Goal: Information Seeking & Learning: Learn about a topic

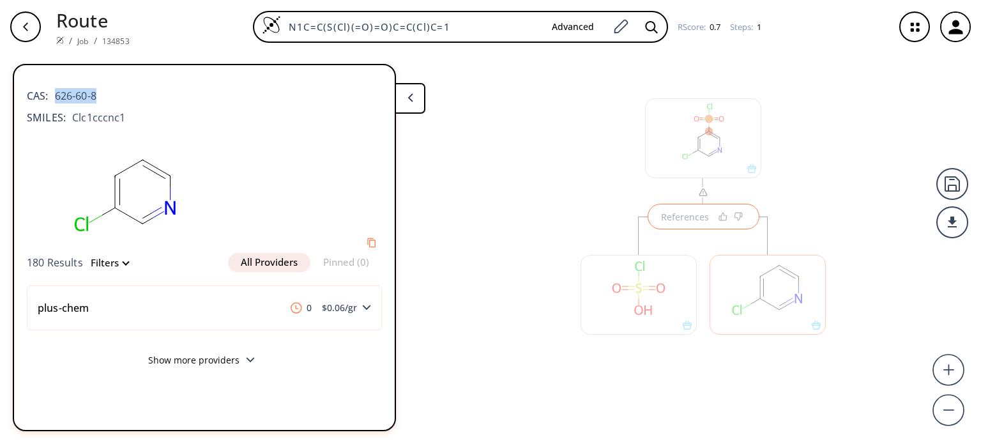
click at [700, 217] on div at bounding box center [638, 288] width 129 height 144
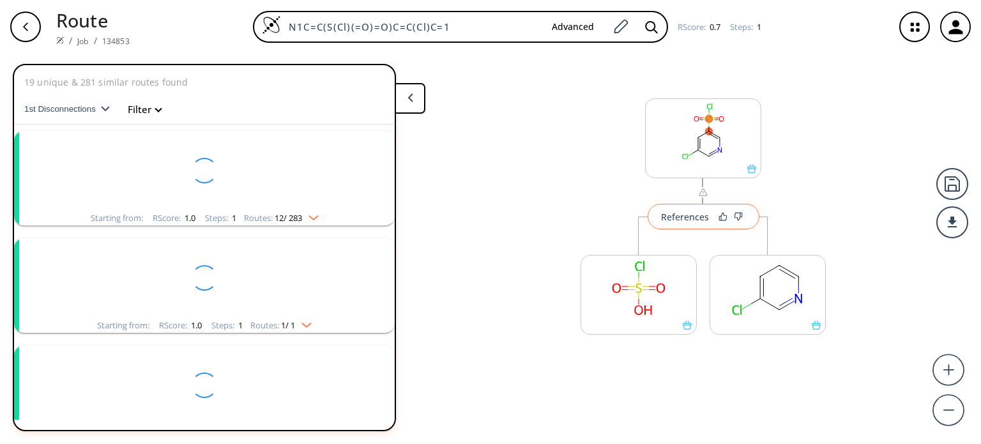
scroll to position [457, 0]
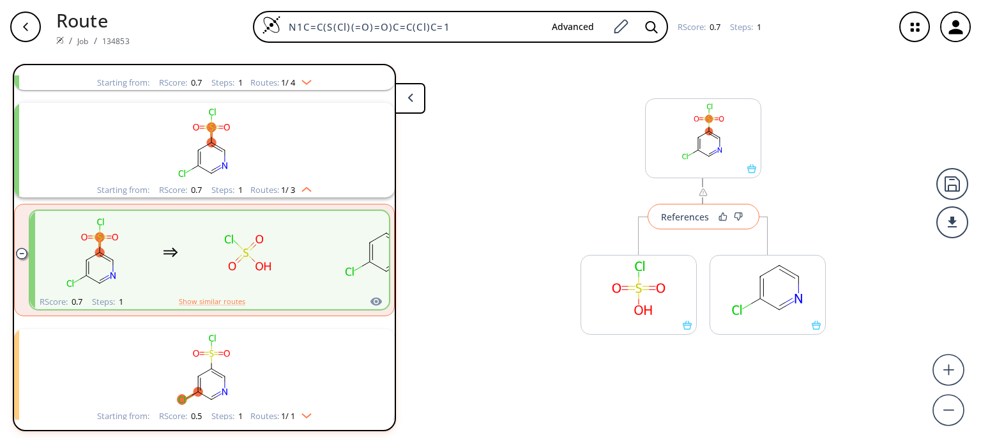
click at [691, 213] on div "References" at bounding box center [685, 217] width 48 height 8
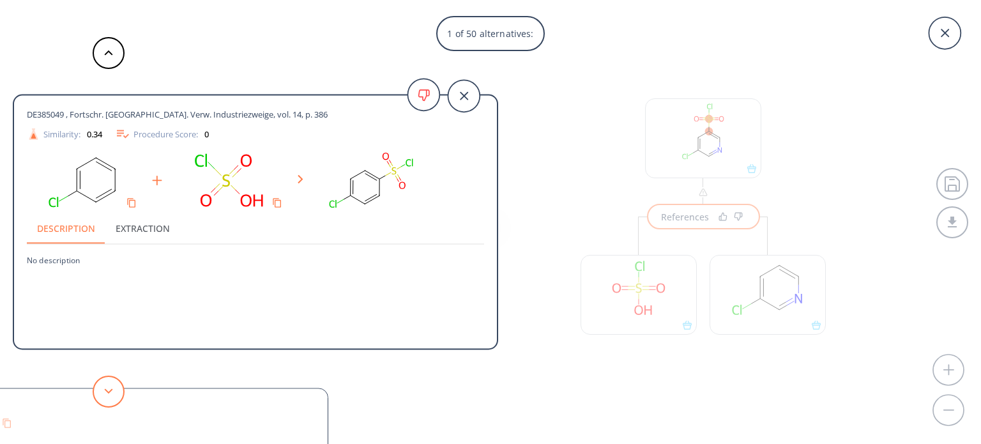
click at [117, 379] on button at bounding box center [109, 391] width 32 height 32
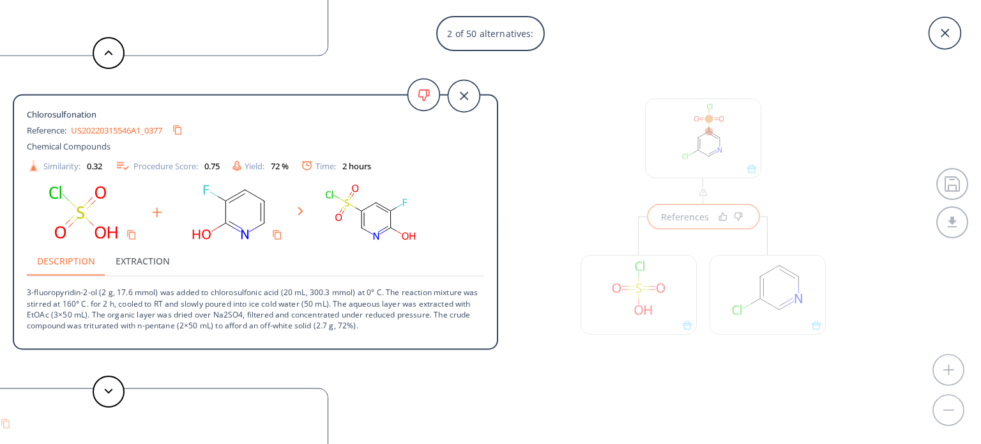
drag, startPoint x: 139, startPoint y: 365, endPoint x: 171, endPoint y: 351, distance: 34.9
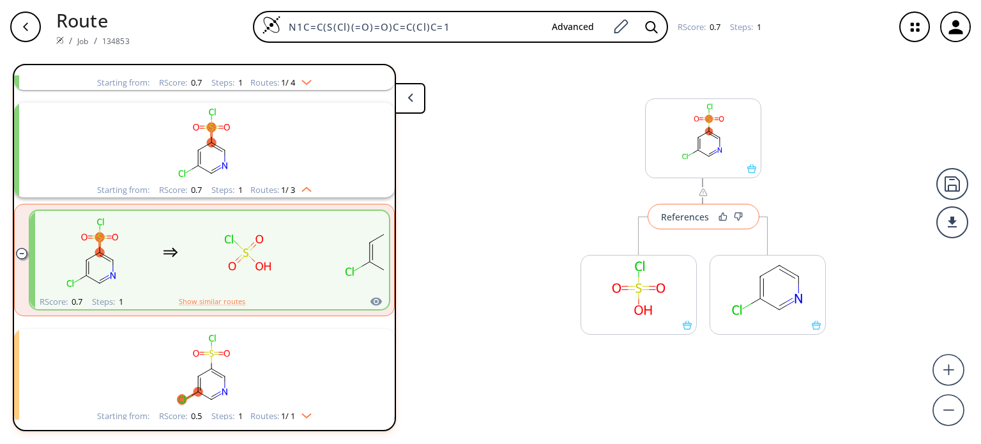
click at [693, 214] on div "References" at bounding box center [685, 217] width 48 height 8
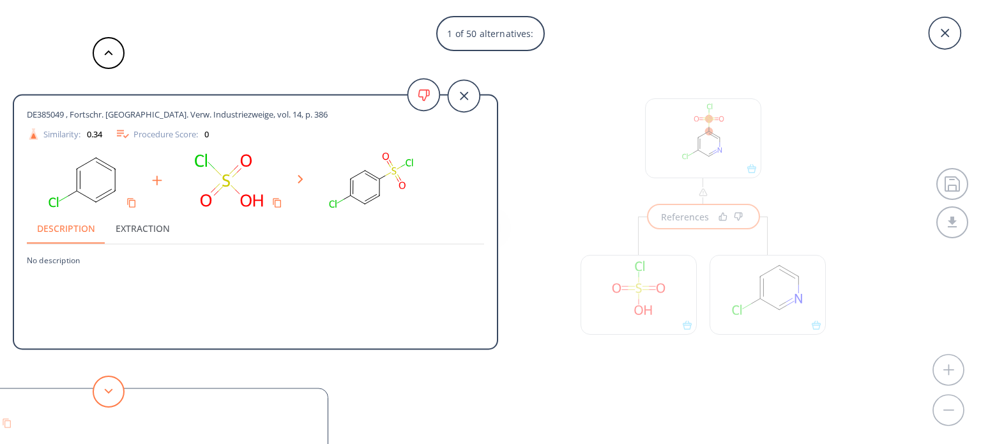
click at [104, 391] on icon at bounding box center [108, 391] width 9 height 6
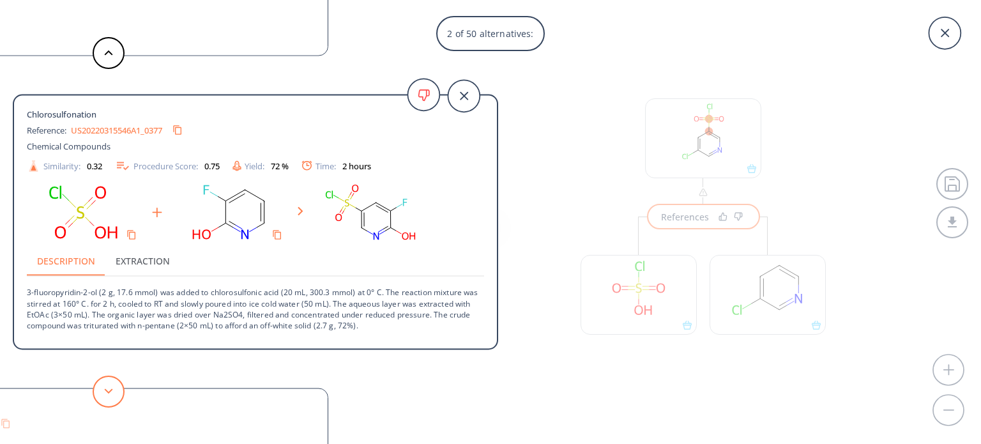
click at [104, 391] on icon at bounding box center [108, 391] width 9 height 6
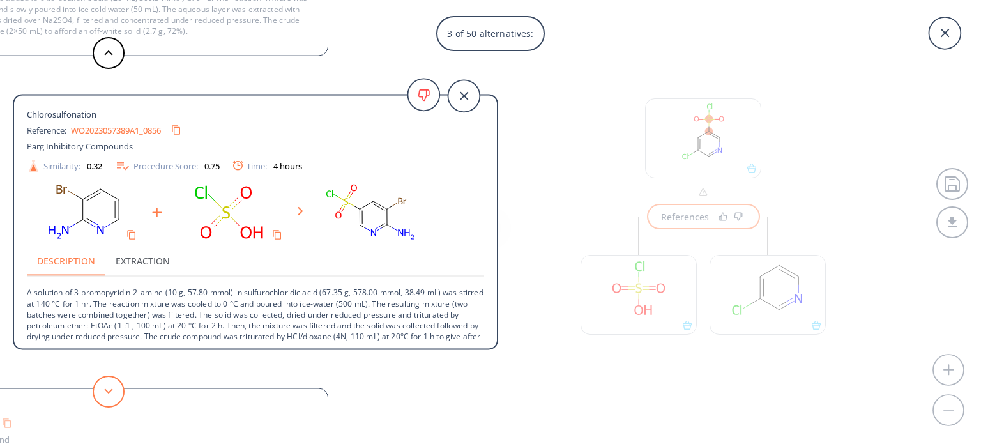
click at [104, 391] on icon at bounding box center [108, 391] width 9 height 6
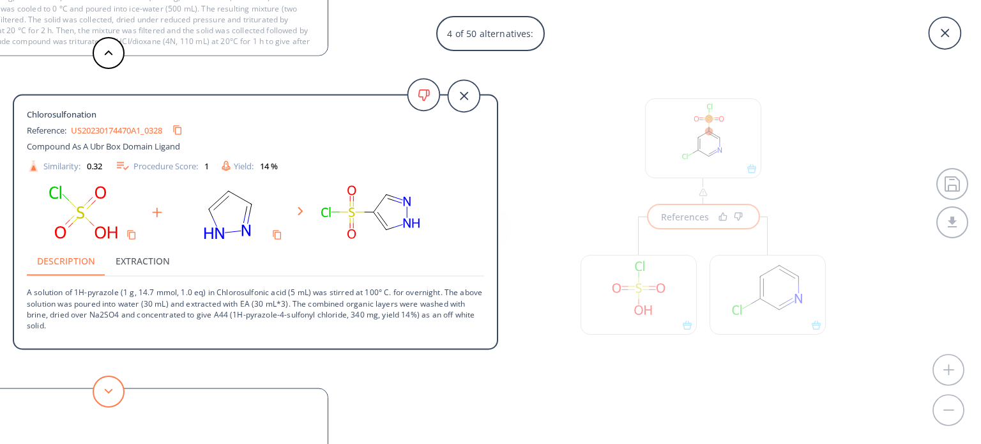
click at [104, 391] on icon at bounding box center [108, 391] width 9 height 6
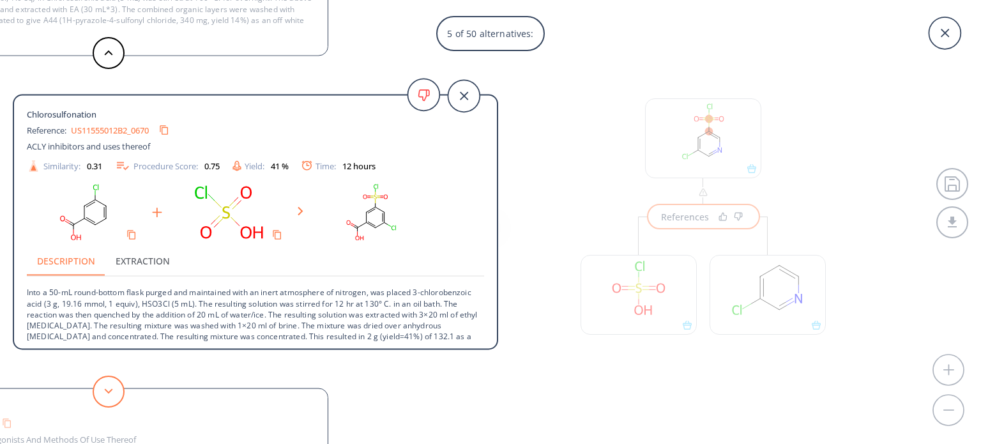
click at [104, 391] on icon at bounding box center [108, 391] width 9 height 6
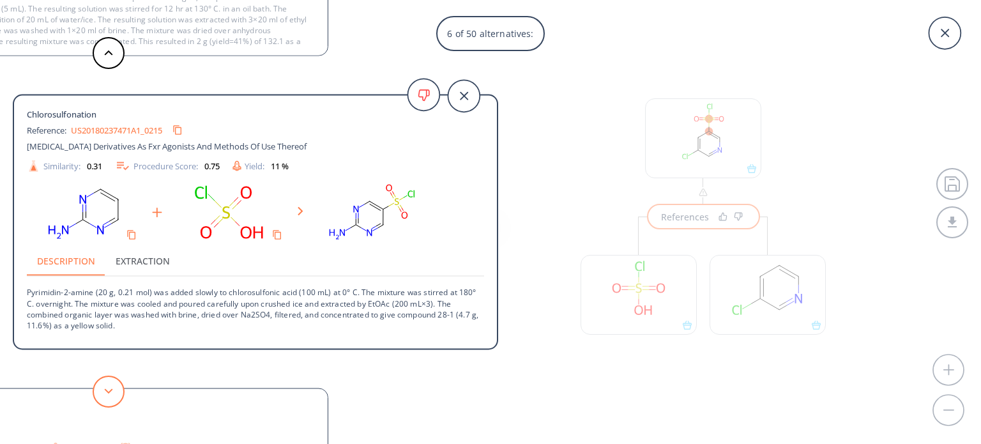
click at [104, 391] on icon at bounding box center [108, 391] width 9 height 6
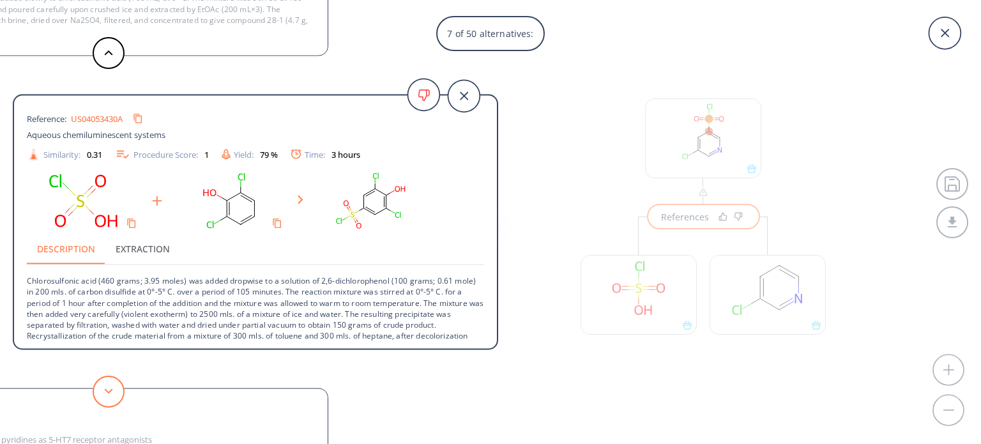
click at [104, 391] on icon at bounding box center [108, 391] width 9 height 6
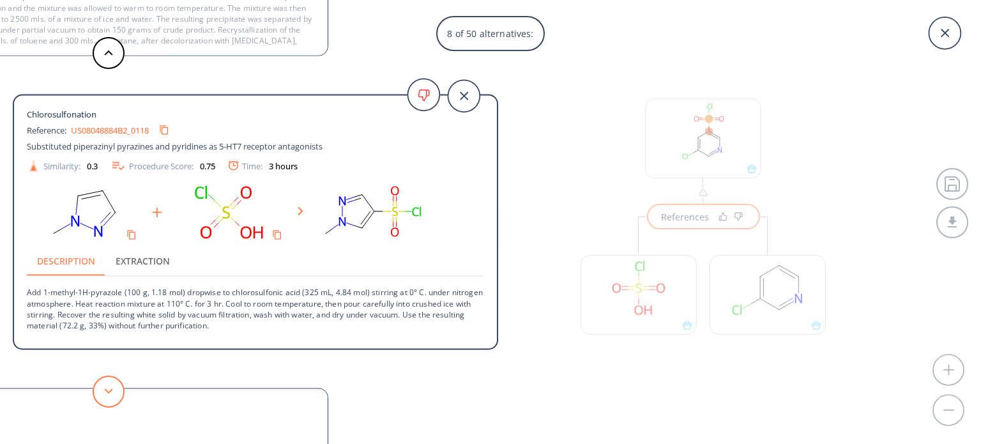
click at [104, 391] on icon at bounding box center [108, 391] width 9 height 6
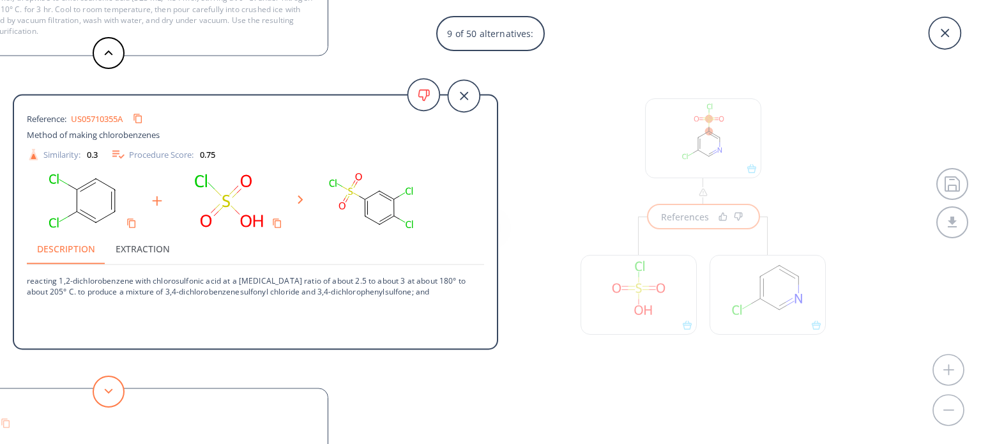
click at [104, 391] on icon at bounding box center [108, 391] width 9 height 6
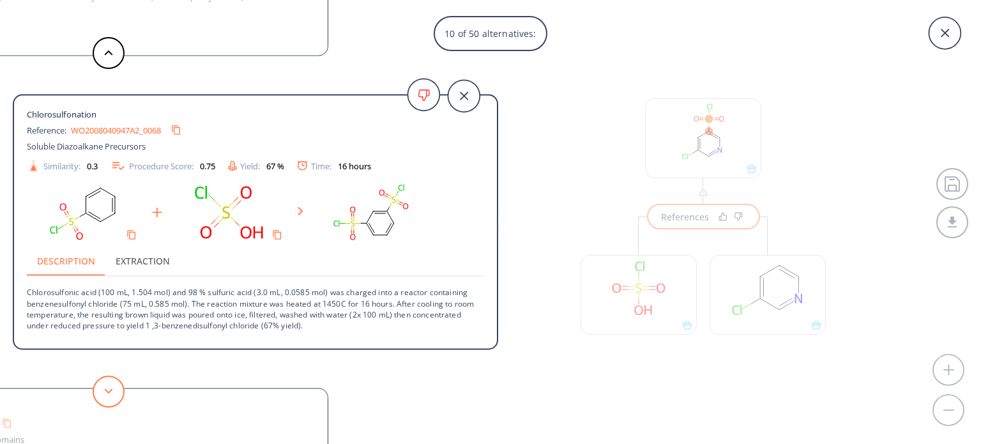
click at [104, 391] on icon at bounding box center [108, 391] width 9 height 6
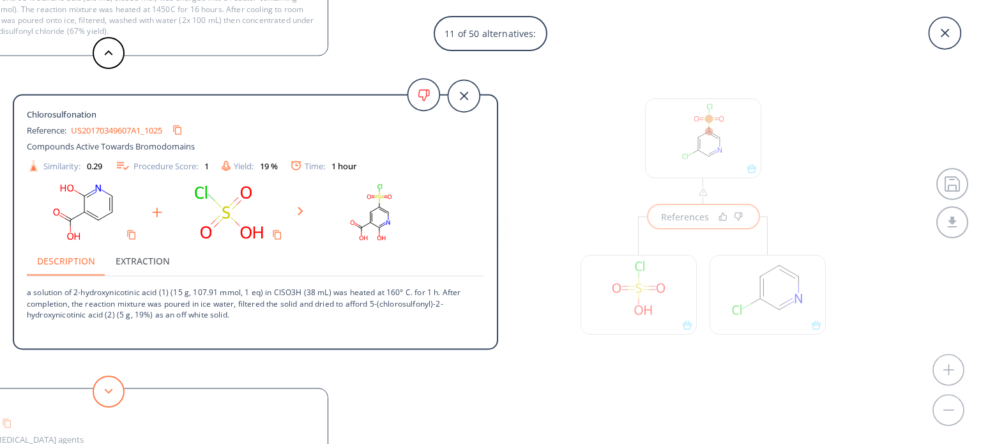
click at [105, 390] on icon at bounding box center [108, 391] width 9 height 6
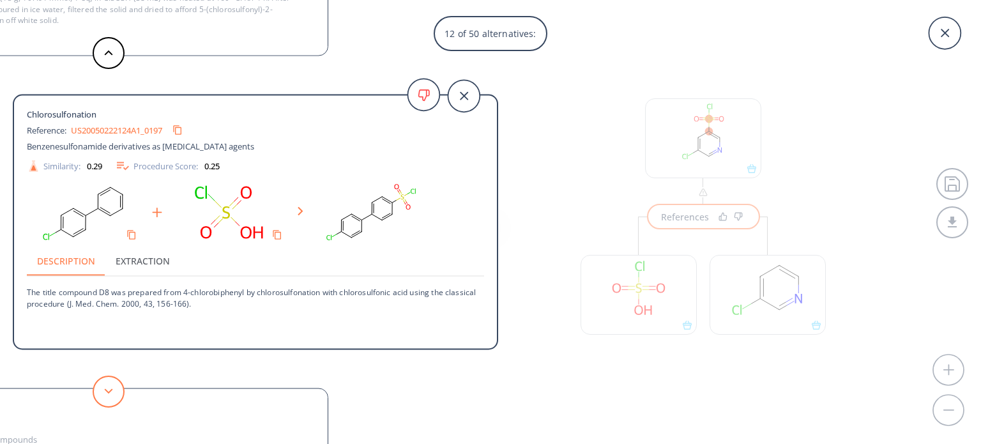
click at [105, 390] on polygon at bounding box center [109, 390] width 8 height 5
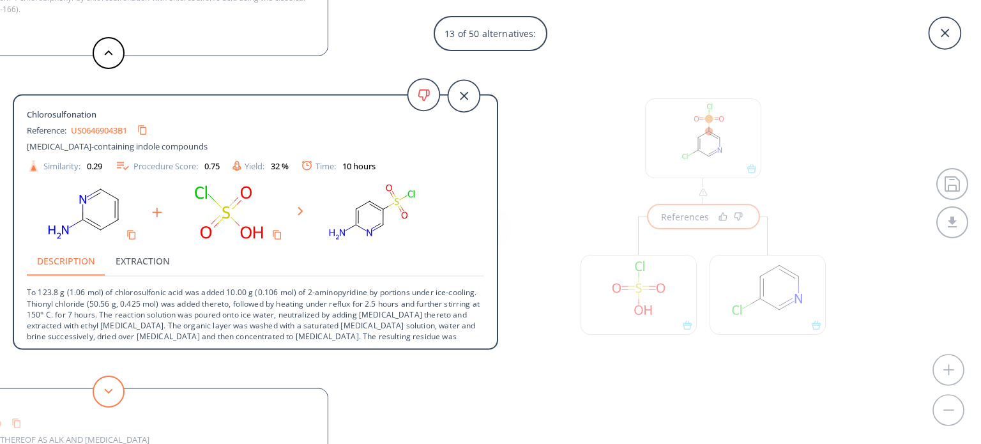
click at [105, 390] on polygon at bounding box center [109, 390] width 8 height 5
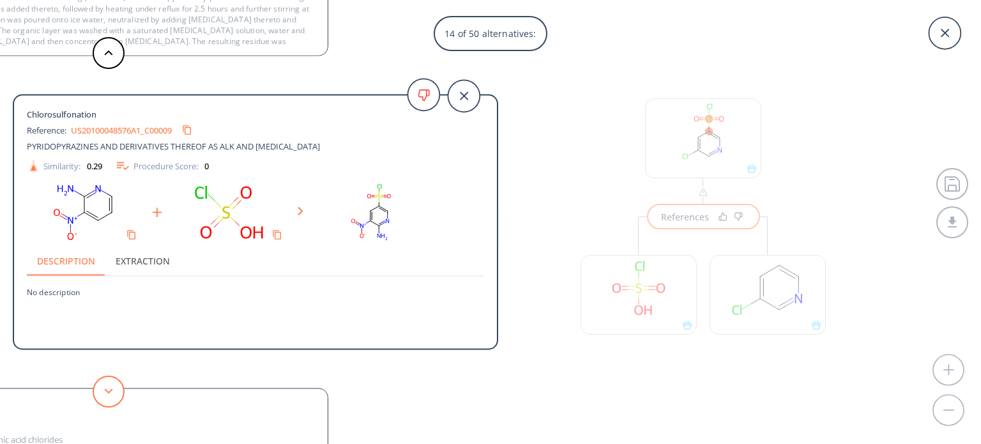
click at [105, 390] on polygon at bounding box center [109, 390] width 8 height 5
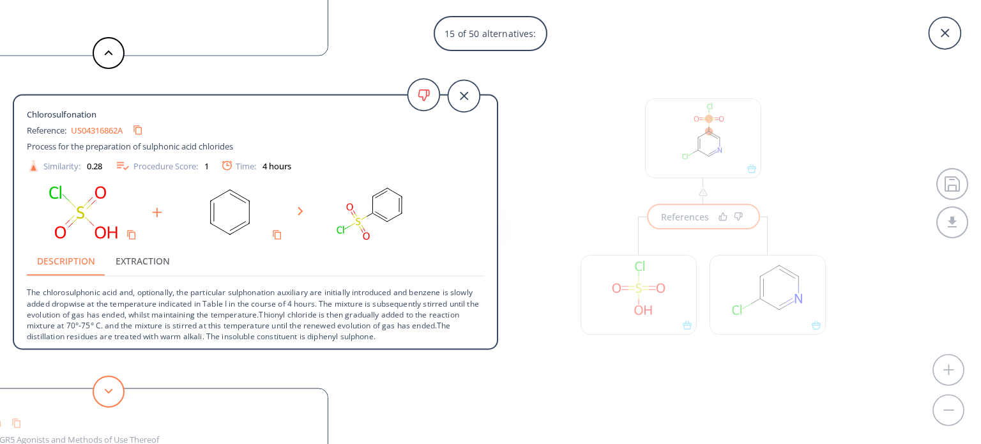
click at [105, 390] on polygon at bounding box center [109, 390] width 8 height 5
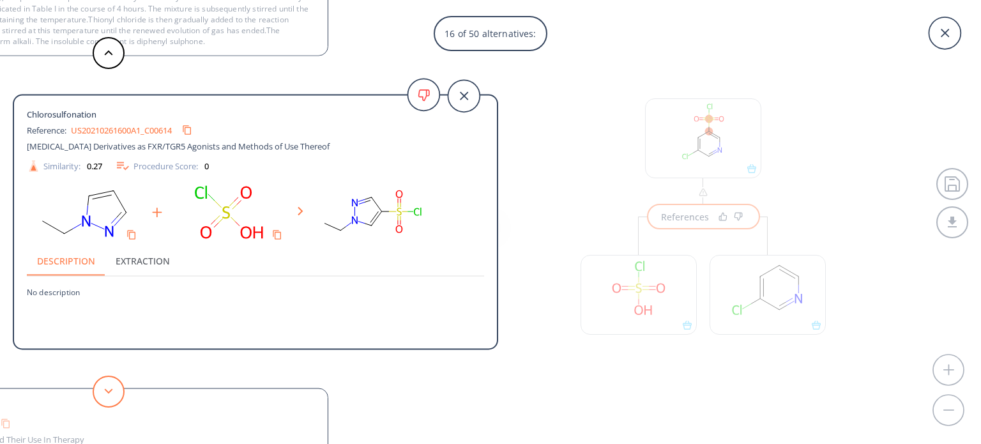
click at [105, 390] on polygon at bounding box center [109, 390] width 8 height 5
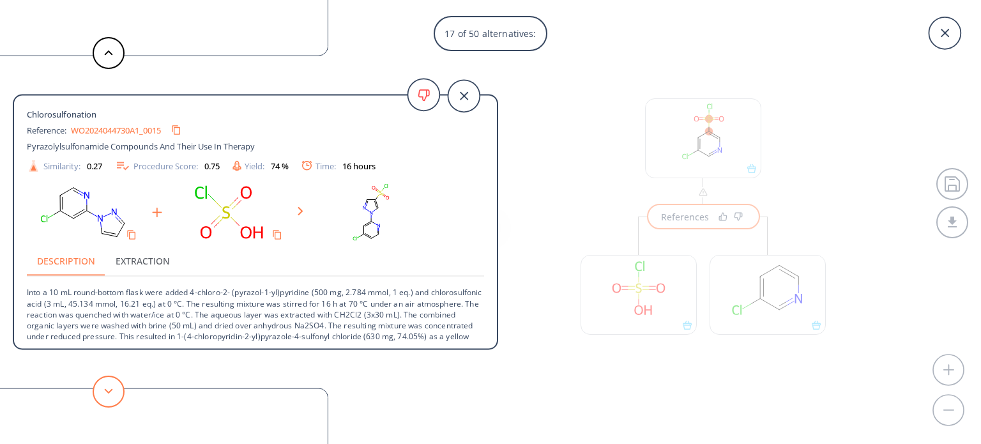
click at [107, 388] on button at bounding box center [109, 391] width 32 height 32
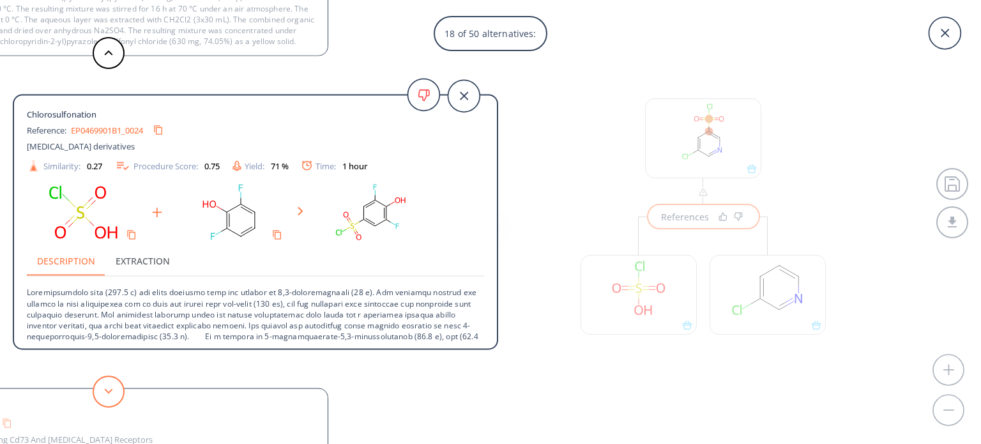
click at [107, 388] on button at bounding box center [109, 391] width 32 height 32
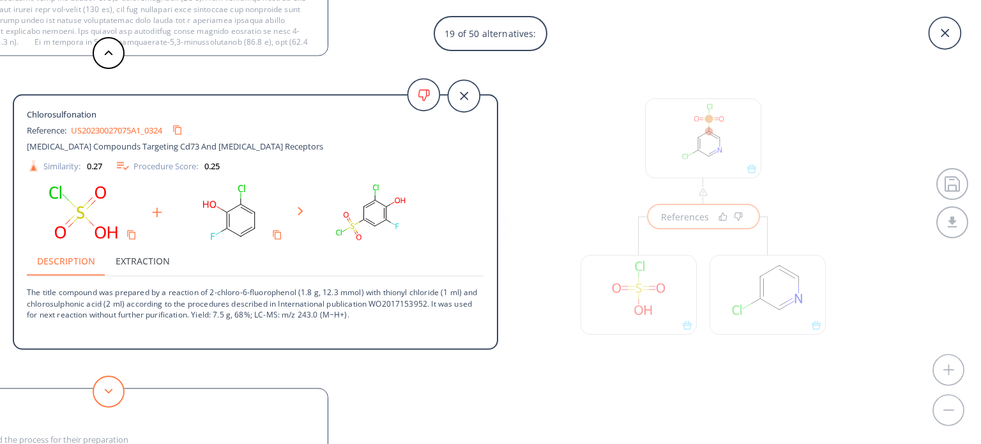
click at [107, 388] on button at bounding box center [109, 391] width 32 height 32
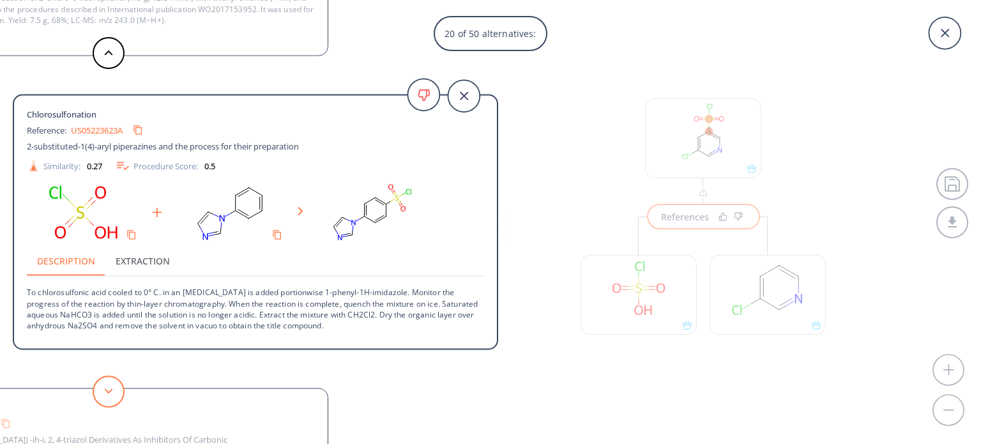
click at [107, 388] on button at bounding box center [109, 391] width 32 height 32
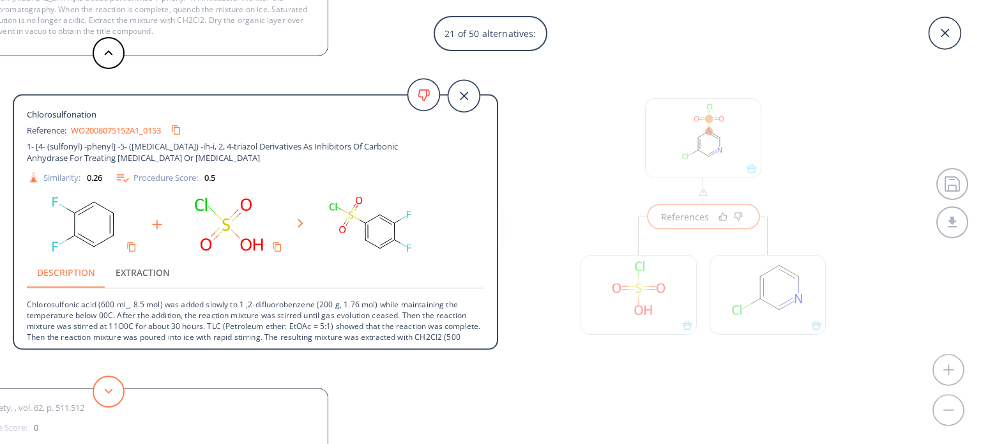
click at [107, 388] on button at bounding box center [109, 391] width 32 height 32
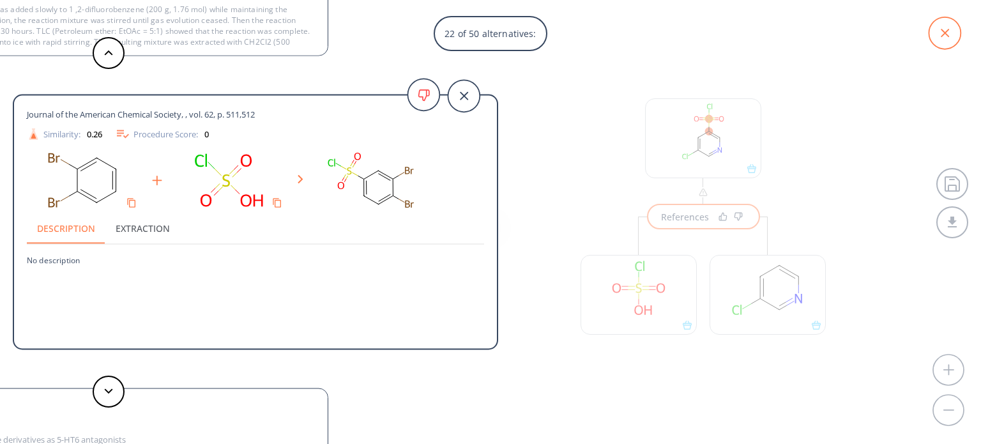
click at [942, 33] on icon at bounding box center [944, 33] width 32 height 32
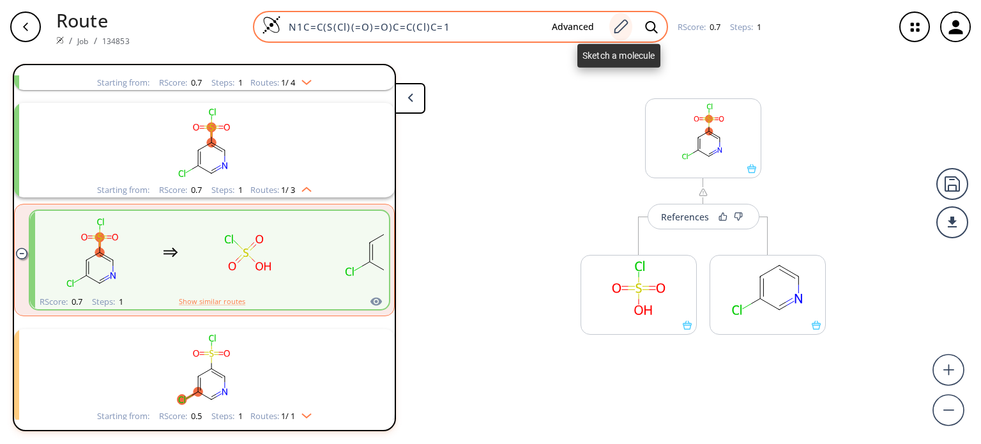
click at [612, 22] on icon at bounding box center [620, 27] width 17 height 17
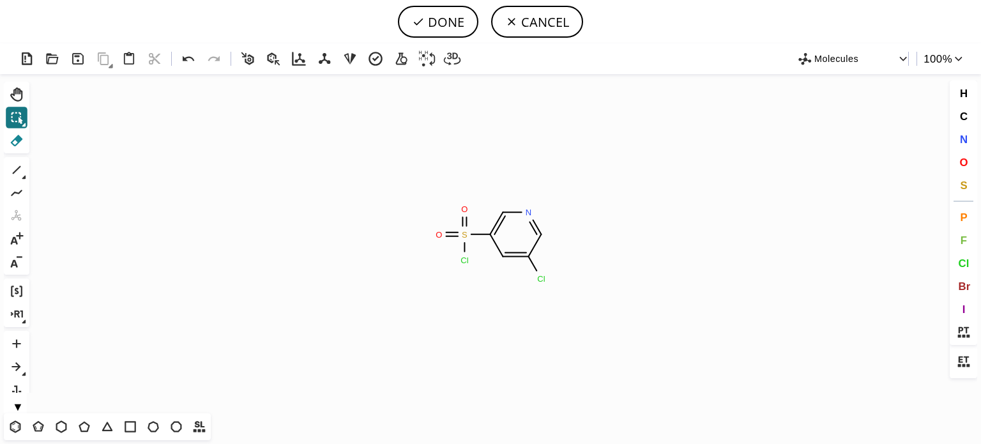
click at [21, 140] on icon at bounding box center [17, 140] width 12 height 11
click at [540, 272] on circle at bounding box center [541, 278] width 17 height 17
click at [448, 25] on button "DONE" at bounding box center [438, 22] width 80 height 32
type input "N1=CC=CC(S(=O)(=O)Cl)=C1"
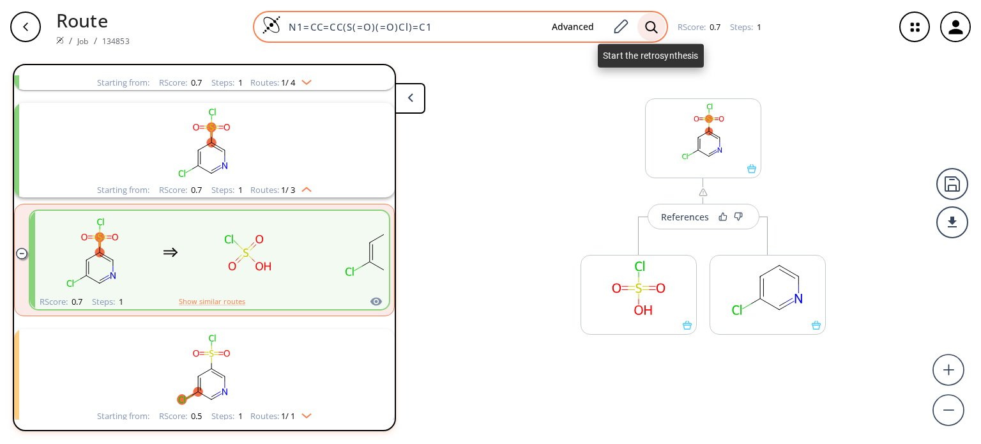
click at [648, 21] on icon at bounding box center [651, 26] width 12 height 12
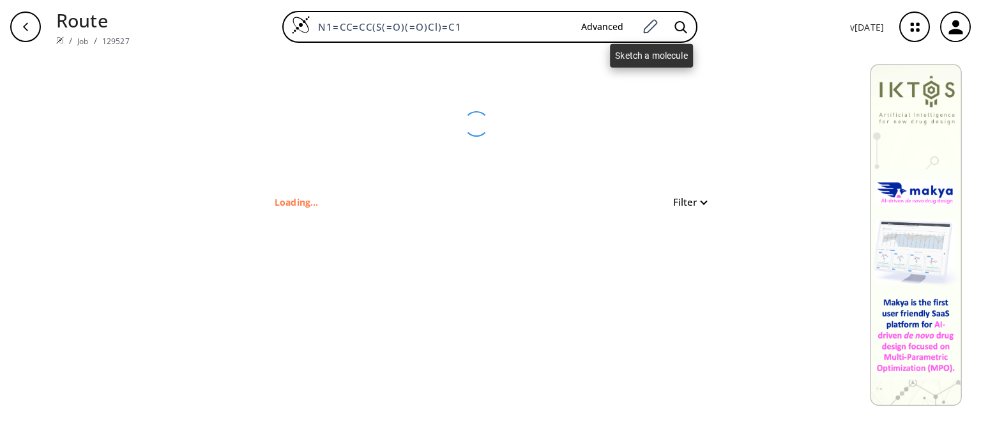
type input "O=S(=O)(Cl)c1cccnc1"
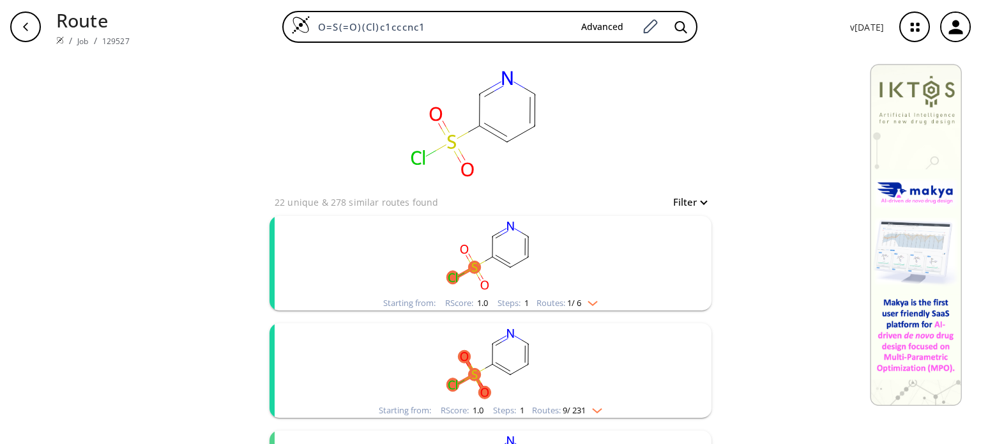
click at [597, 301] on div "Starting from: RScore : 1.0 Steps : 1 Routes: 1 / 6" at bounding box center [491, 303] width 234 height 15
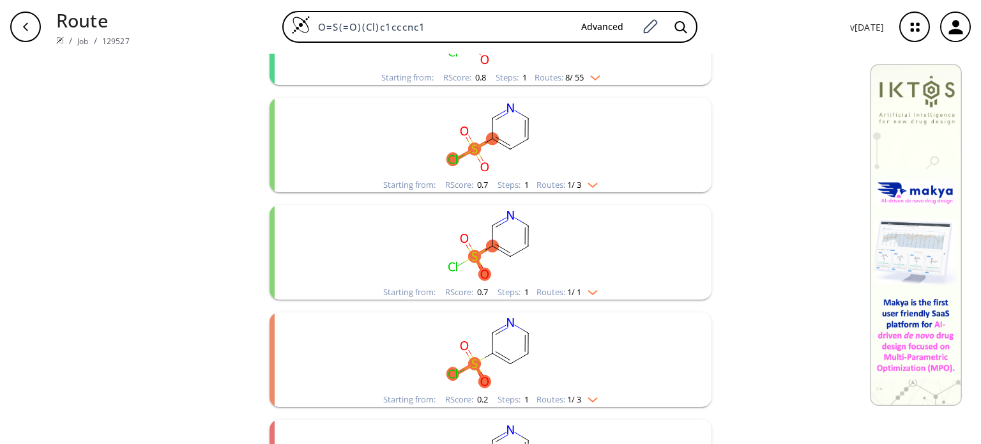
scroll to position [575, 0]
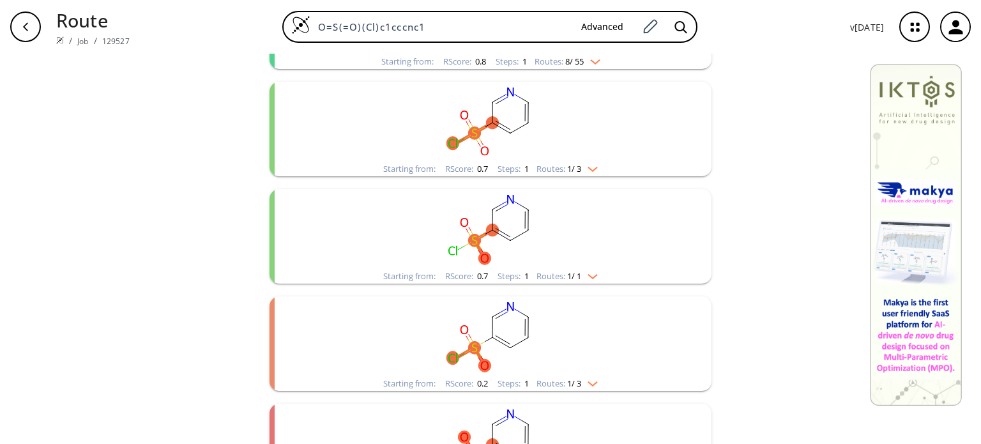
click at [596, 278] on div "Starting from: RScore : 0.7 Steps : 1 Routes: 1 / 1" at bounding box center [491, 276] width 234 height 15
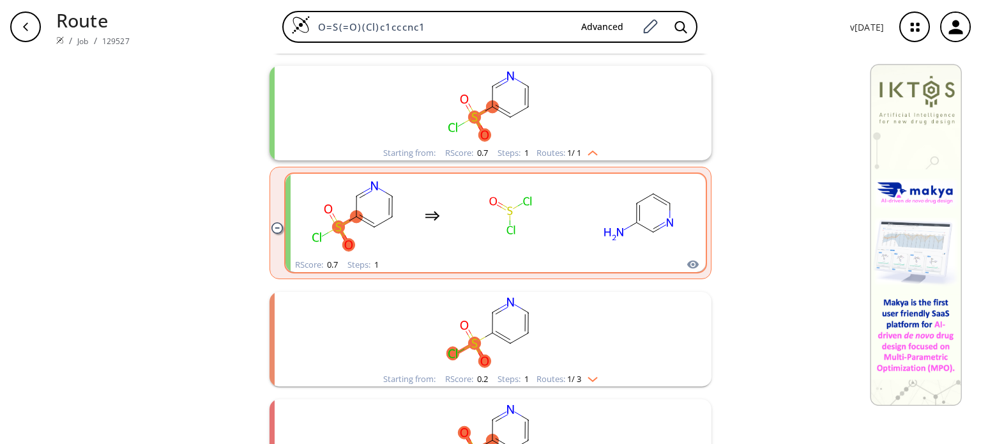
scroll to position [702, 0]
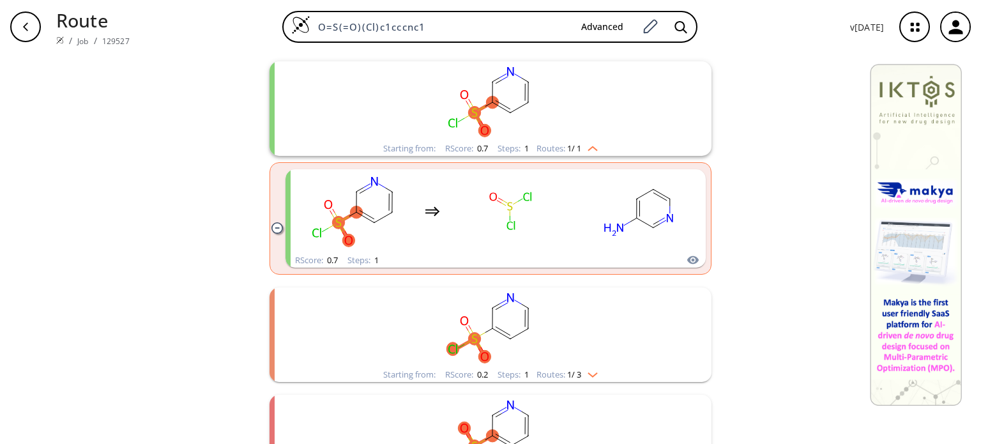
click at [587, 372] on img "clusters" at bounding box center [589, 372] width 17 height 10
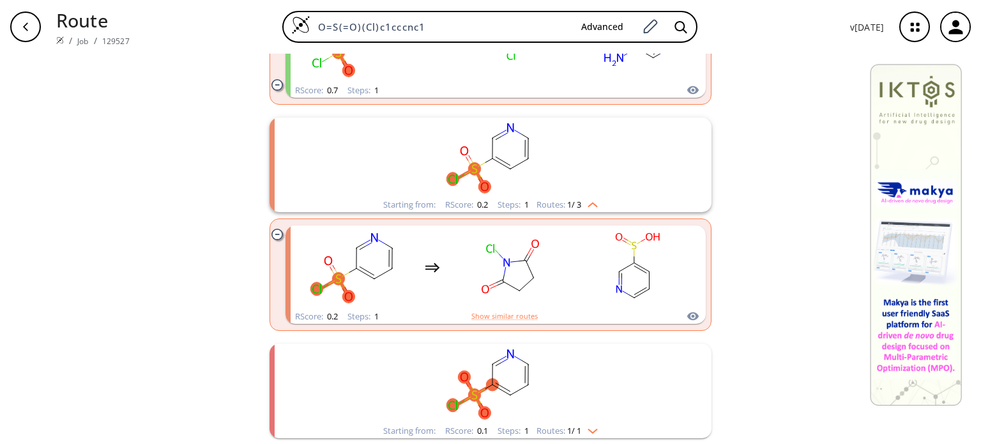
scroll to position [873, 0]
click at [589, 428] on img "clusters" at bounding box center [589, 428] width 17 height 10
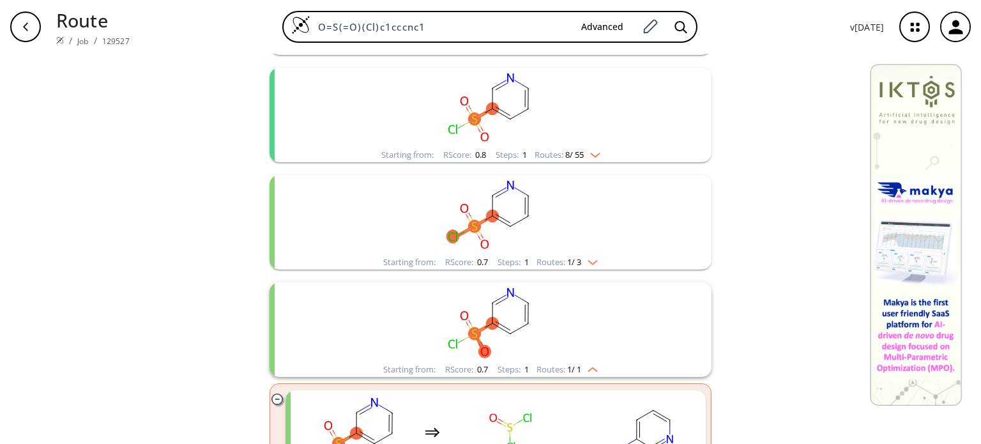
scroll to position [352, 0]
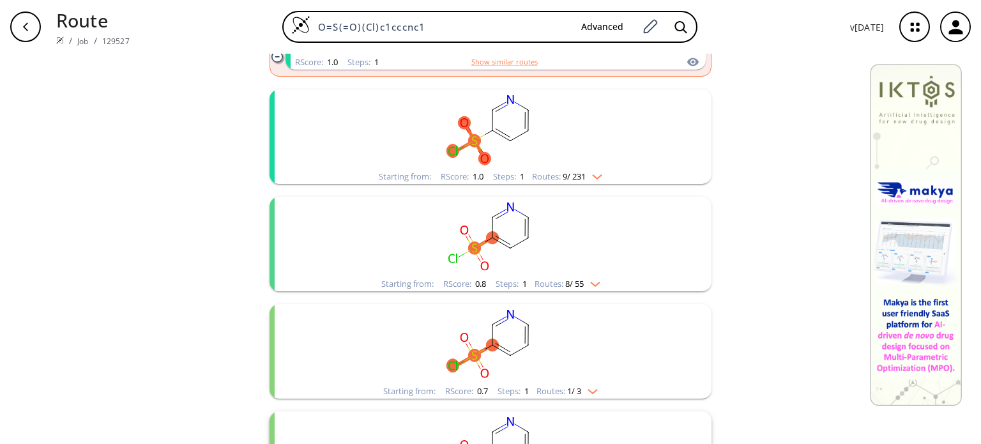
click at [598, 389] on div "Starting from: RScore : 0.7 Steps : 1 Routes: 1 / 3" at bounding box center [491, 391] width 234 height 15
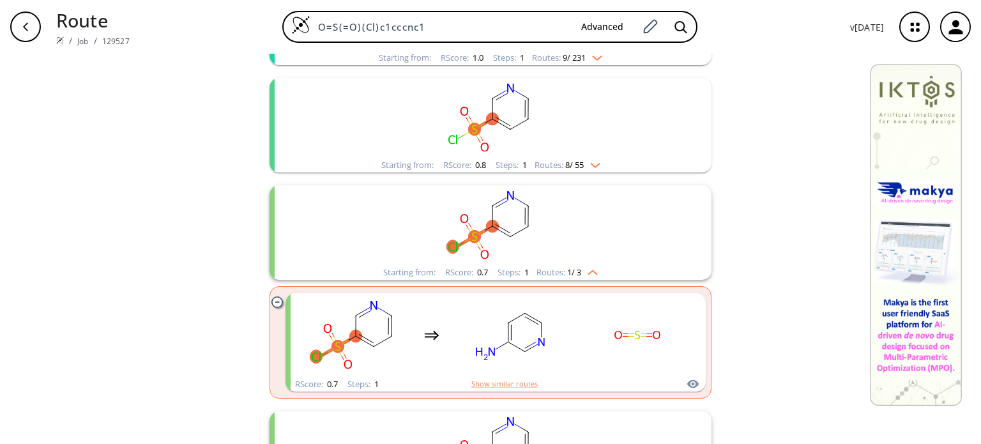
scroll to position [407, 0]
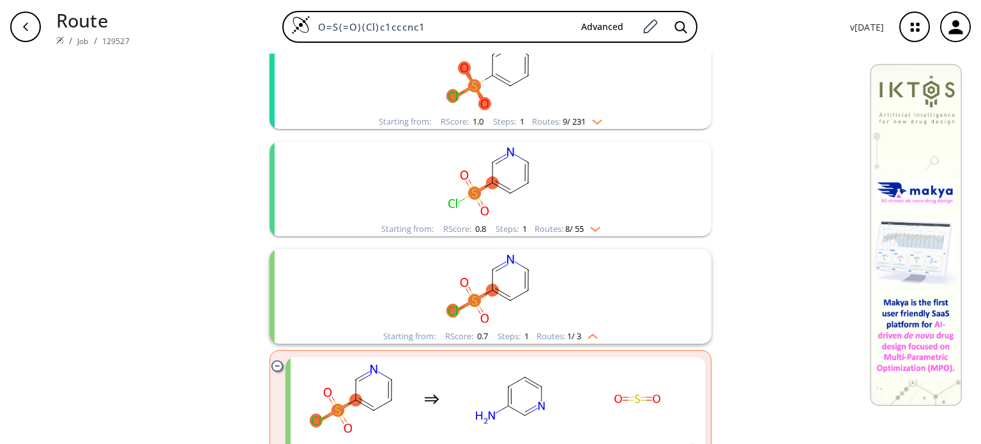
click at [593, 229] on img "clusters" at bounding box center [592, 227] width 17 height 10
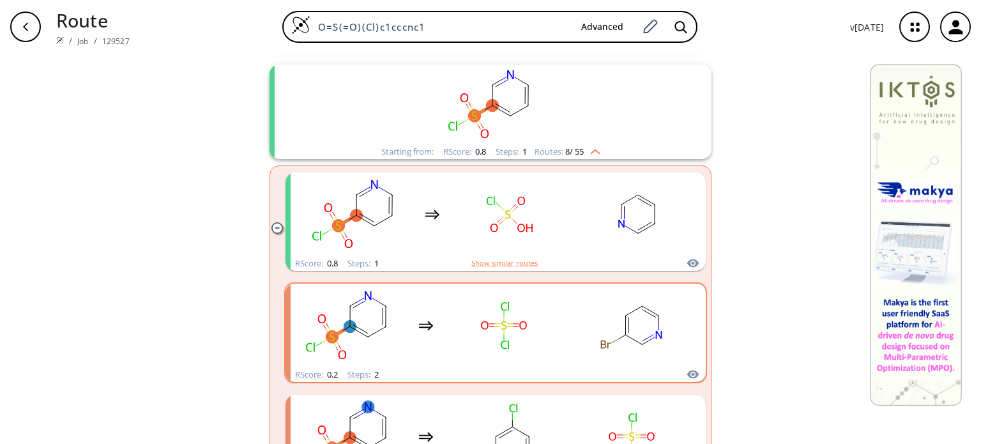
scroll to position [471, 0]
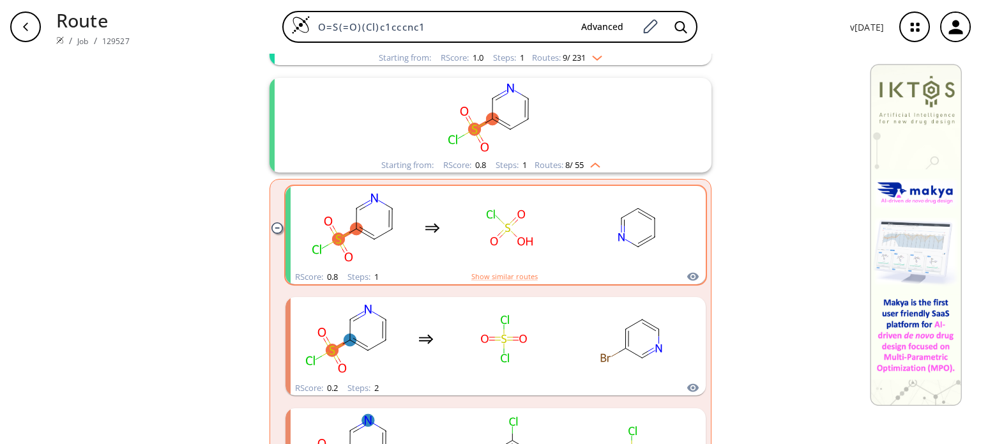
click at [541, 253] on rect "clusters" at bounding box center [510, 228] width 115 height 80
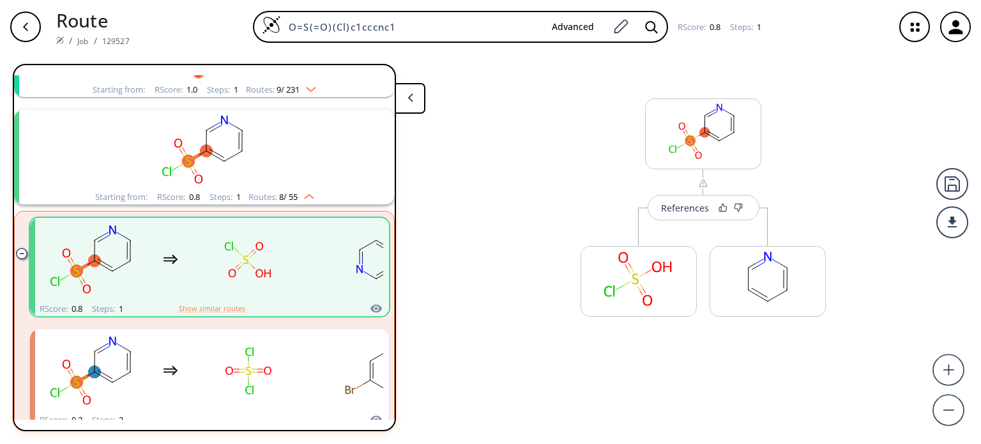
scroll to position [243, 0]
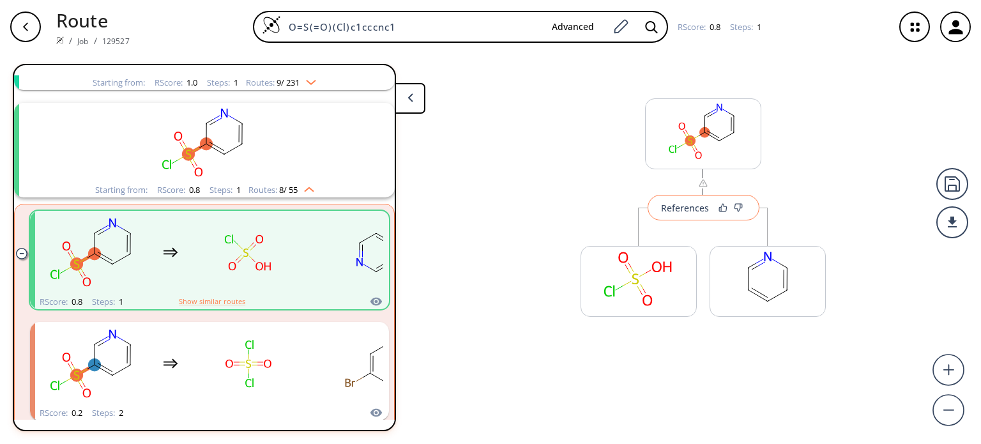
click at [688, 214] on button "References" at bounding box center [703, 208] width 112 height 26
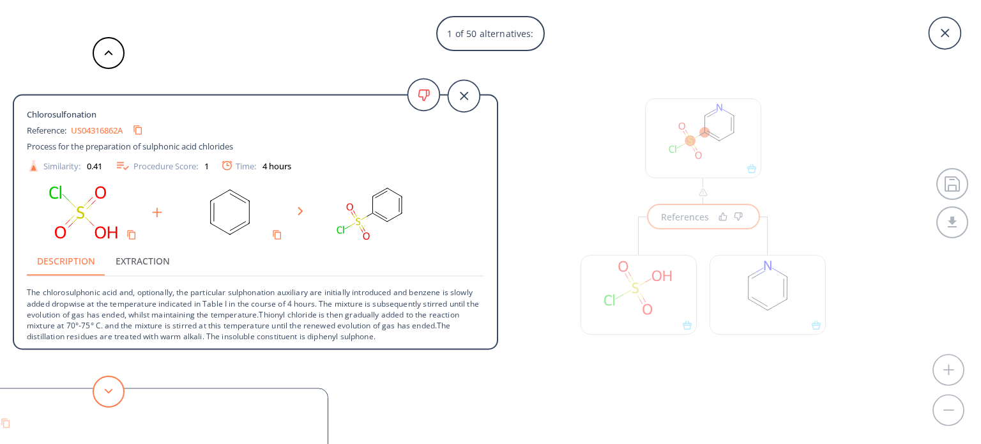
click at [107, 386] on button at bounding box center [109, 391] width 32 height 32
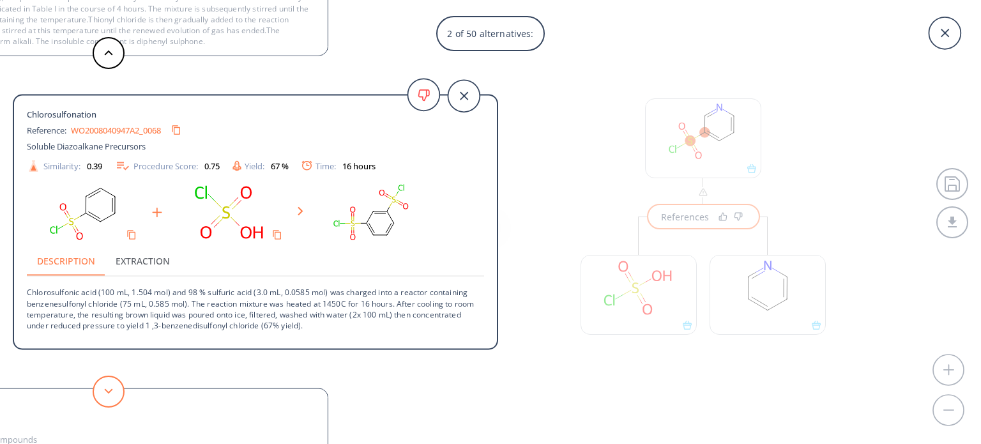
click at [107, 386] on button at bounding box center [109, 391] width 32 height 32
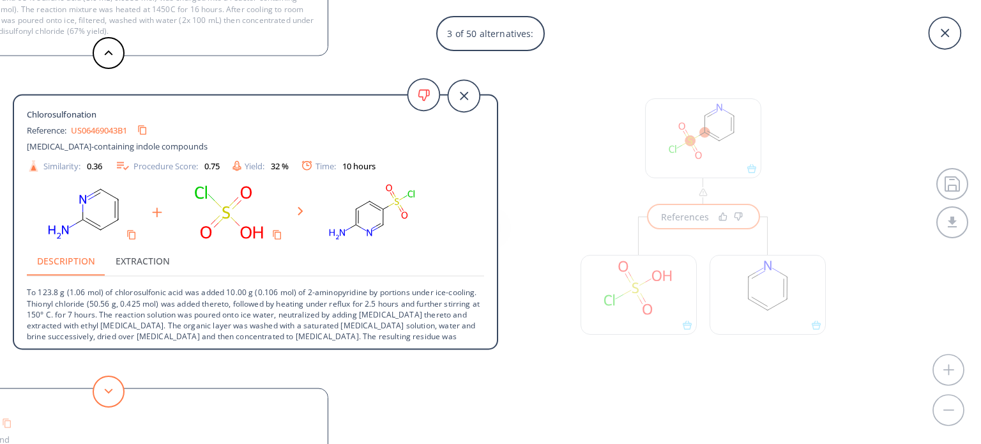
click at [107, 386] on button at bounding box center [109, 391] width 32 height 32
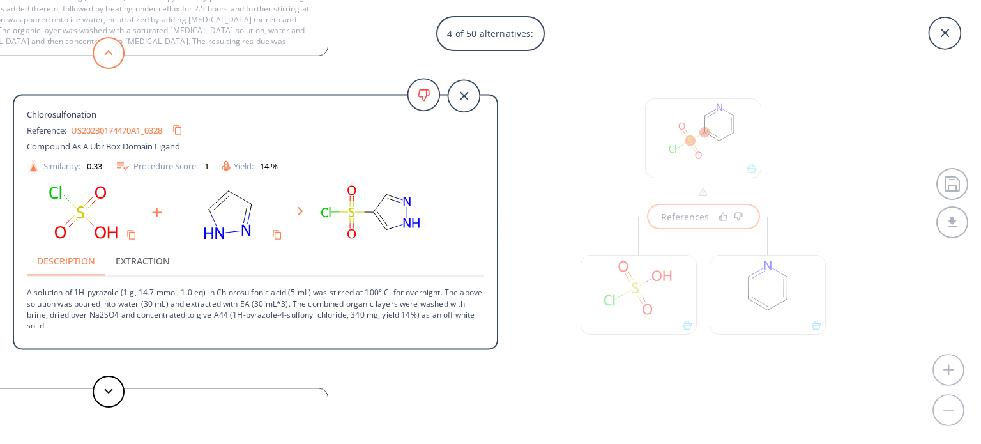
click at [112, 52] on button at bounding box center [109, 53] width 32 height 32
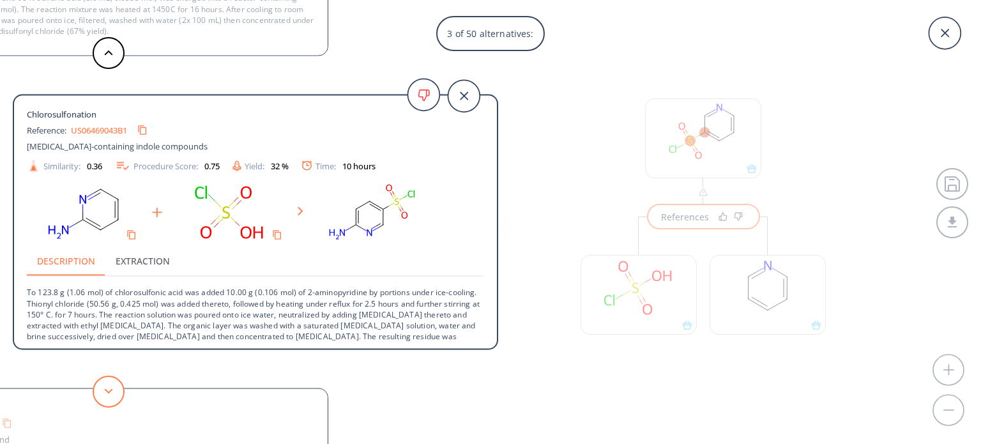
click at [113, 395] on button at bounding box center [109, 391] width 32 height 32
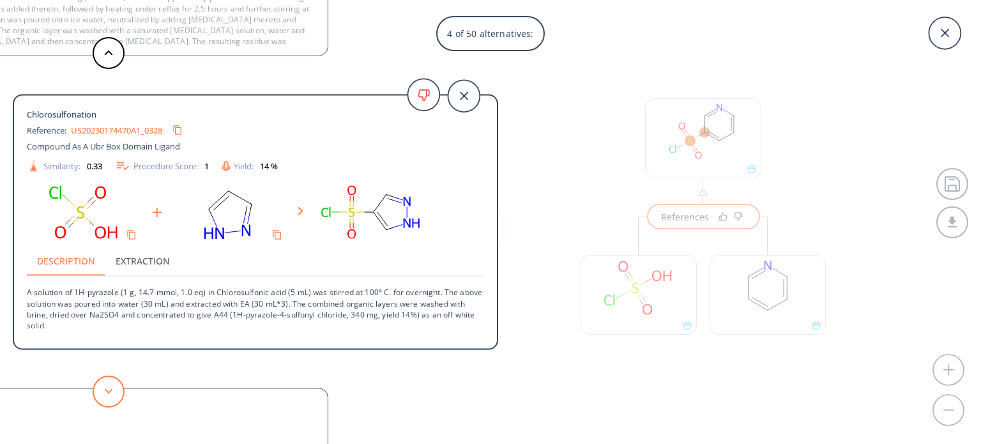
click at [113, 395] on button at bounding box center [109, 391] width 32 height 32
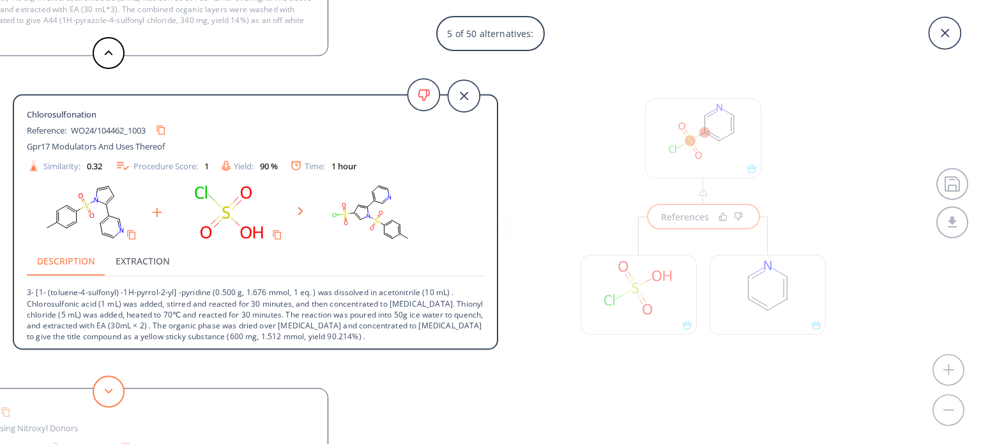
click at [113, 395] on button at bounding box center [109, 391] width 32 height 32
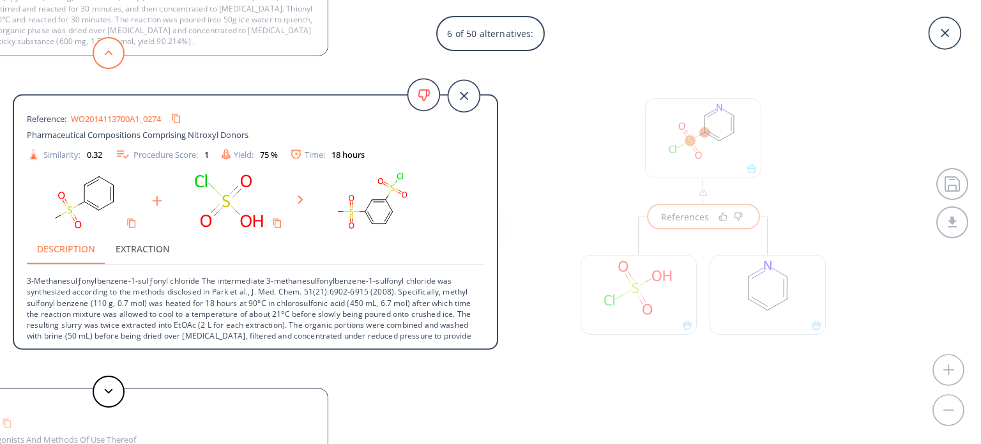
click at [108, 53] on icon at bounding box center [108, 53] width 9 height 6
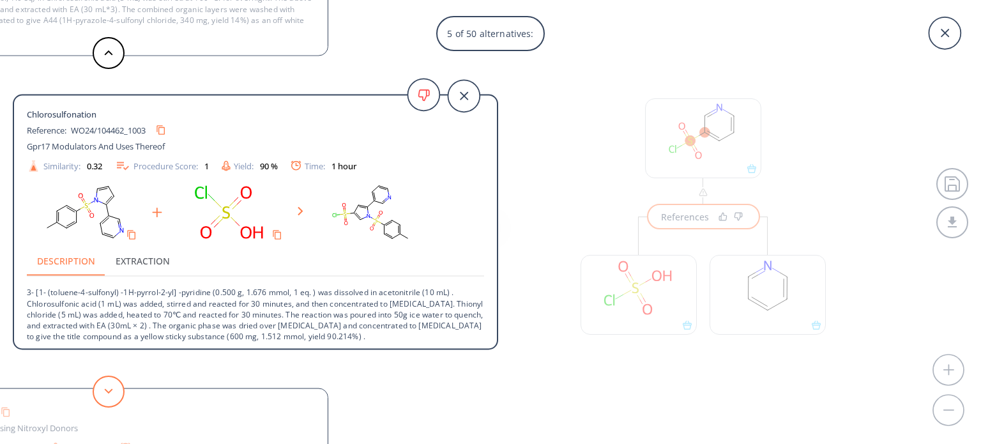
click at [109, 384] on button at bounding box center [109, 391] width 32 height 32
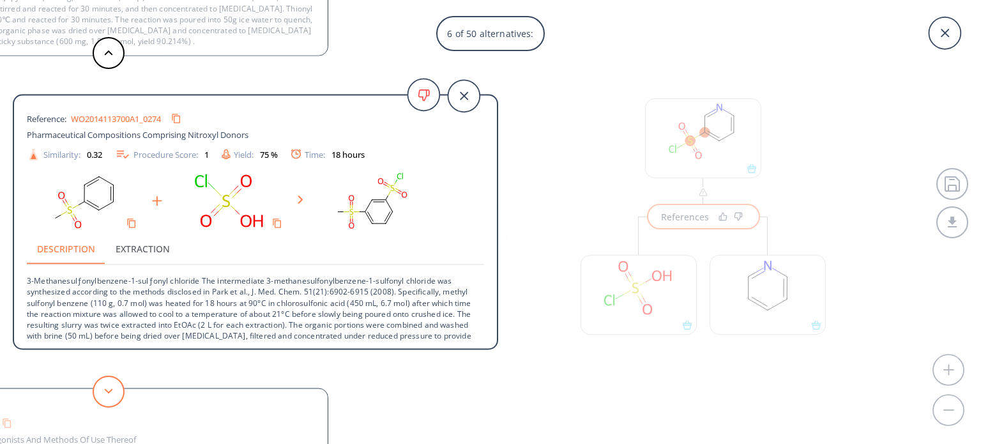
click at [109, 377] on button at bounding box center [109, 391] width 32 height 32
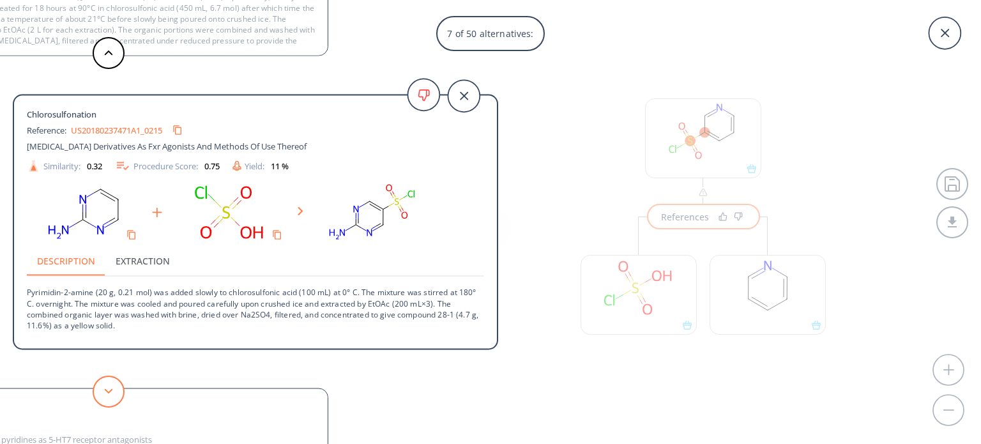
click at [109, 377] on button at bounding box center [109, 391] width 32 height 32
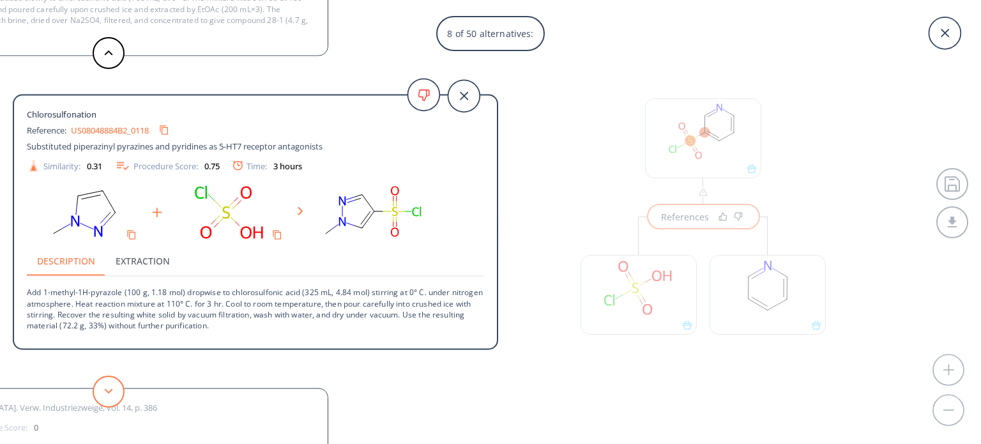
click at [109, 377] on button at bounding box center [109, 391] width 32 height 32
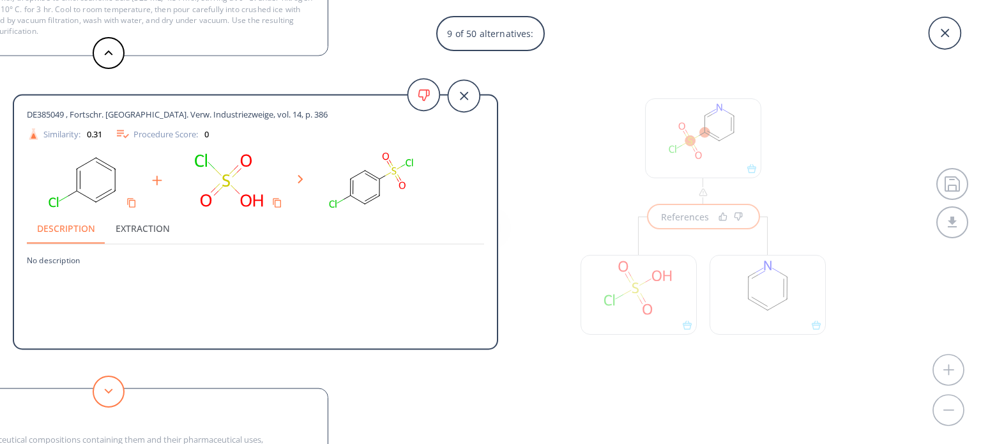
click at [109, 377] on button at bounding box center [109, 391] width 32 height 32
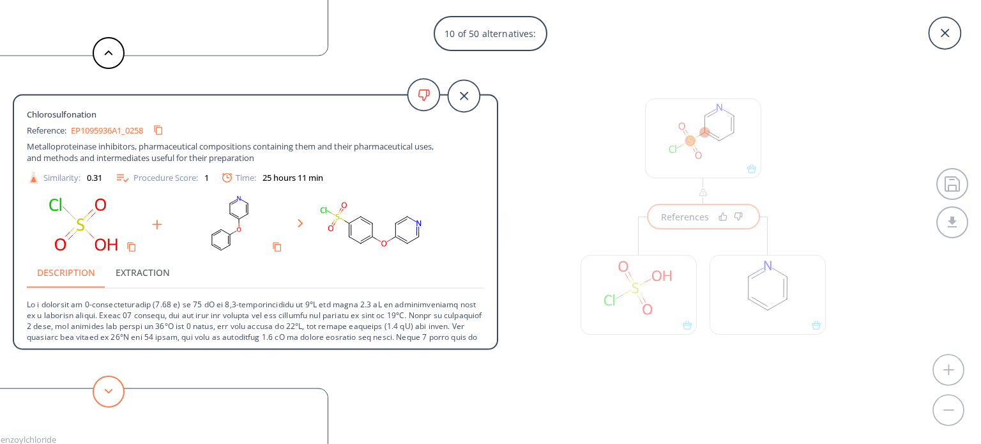
click at [109, 377] on button at bounding box center [109, 391] width 32 height 32
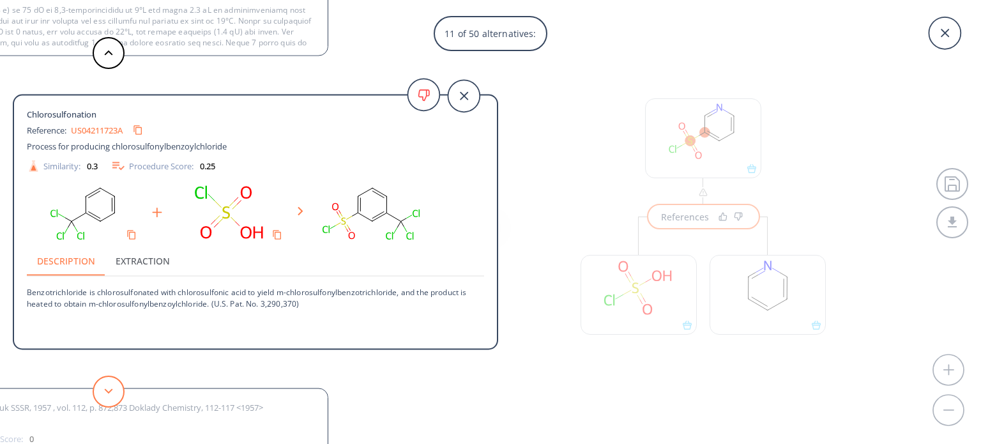
click at [109, 377] on button at bounding box center [109, 391] width 32 height 32
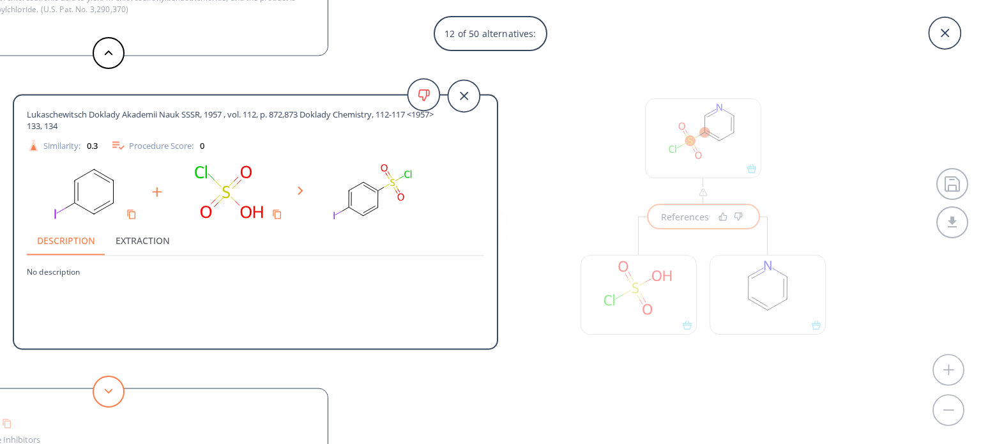
click at [109, 377] on button at bounding box center [109, 391] width 32 height 32
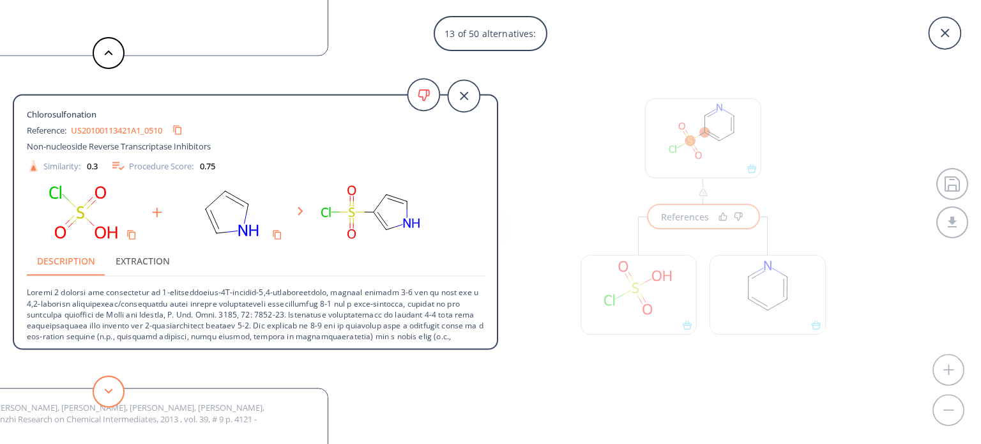
click at [109, 377] on button at bounding box center [109, 391] width 32 height 32
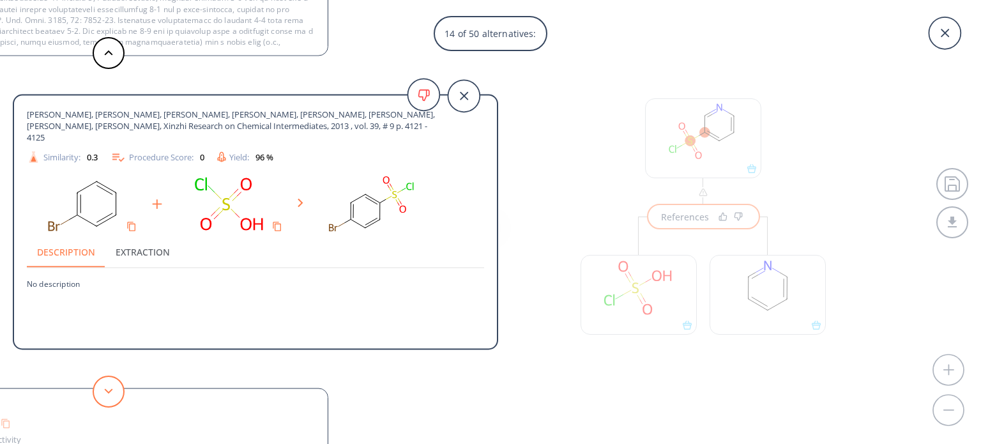
click at [109, 377] on button at bounding box center [109, 391] width 32 height 32
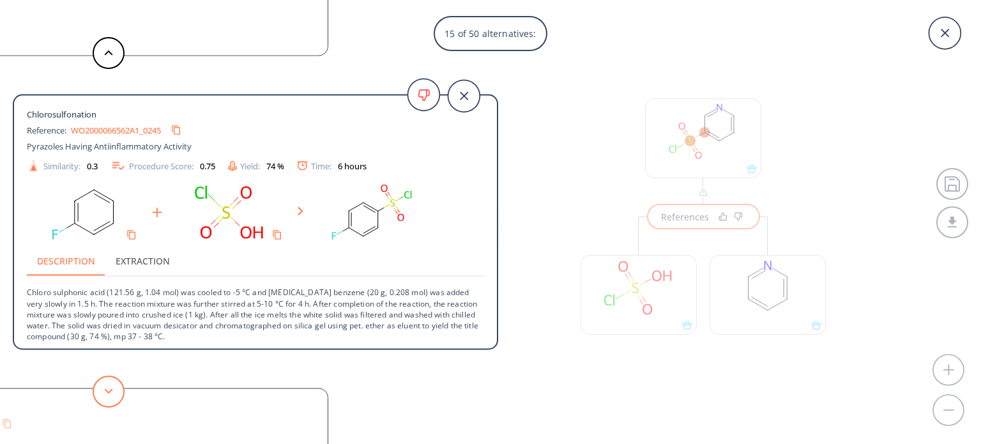
click at [109, 377] on button at bounding box center [109, 391] width 32 height 32
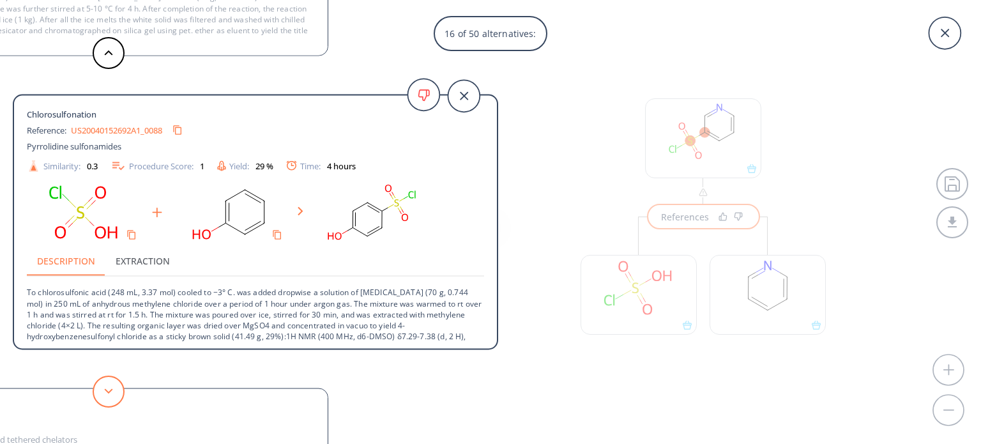
click at [109, 377] on button at bounding box center [109, 391] width 32 height 32
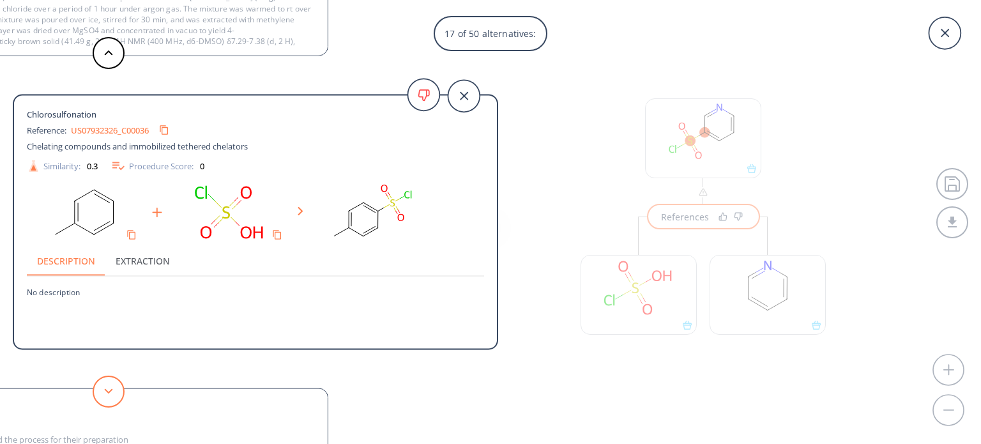
click at [109, 377] on button at bounding box center [109, 391] width 32 height 32
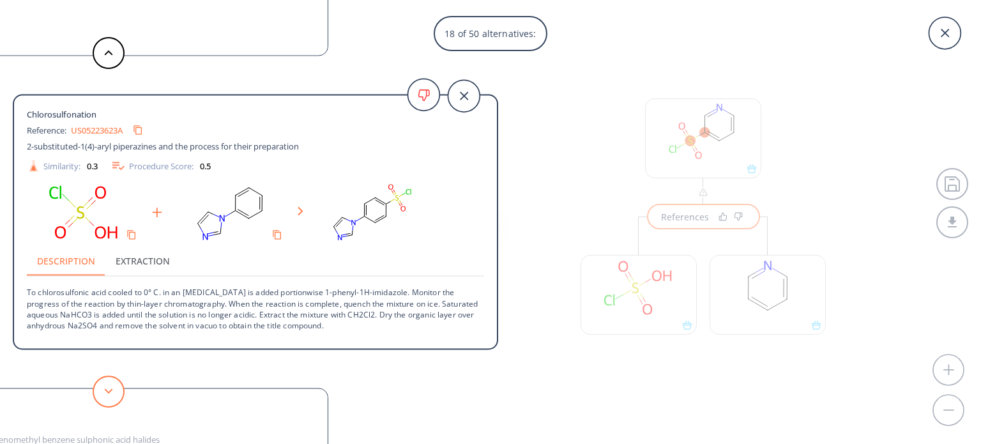
click at [109, 377] on button at bounding box center [109, 391] width 32 height 32
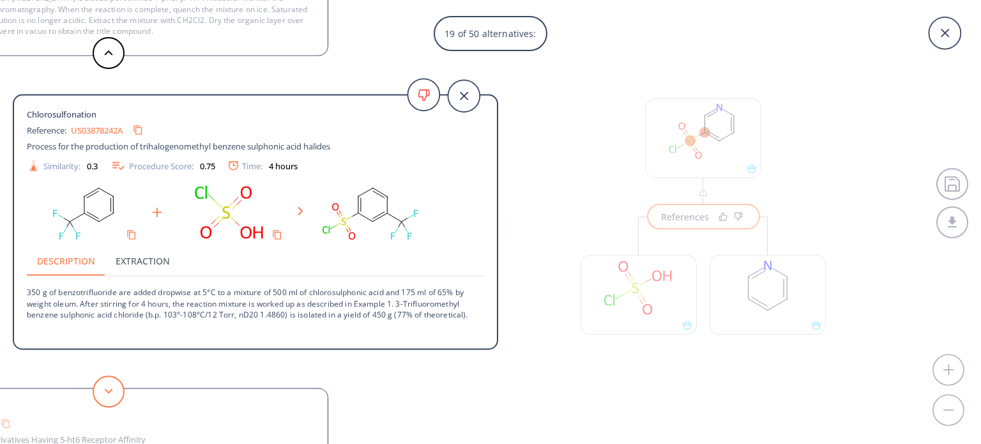
click at [109, 377] on button at bounding box center [109, 391] width 32 height 32
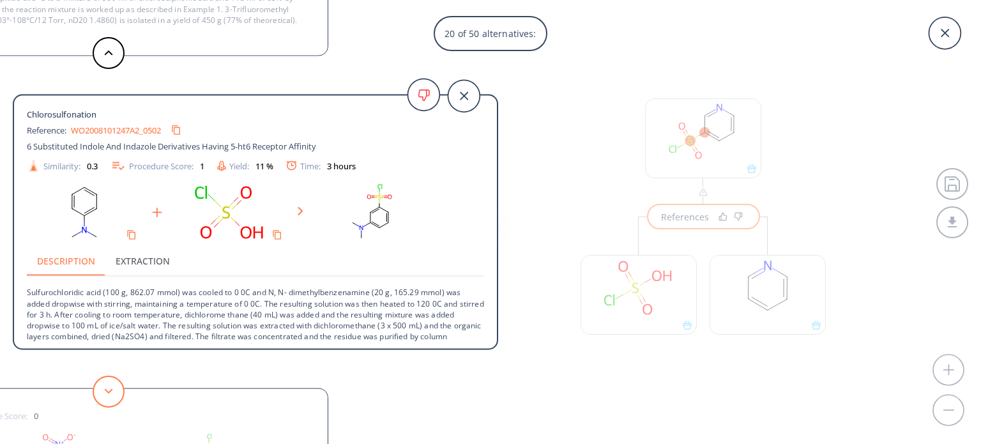
click at [109, 377] on button at bounding box center [109, 391] width 32 height 32
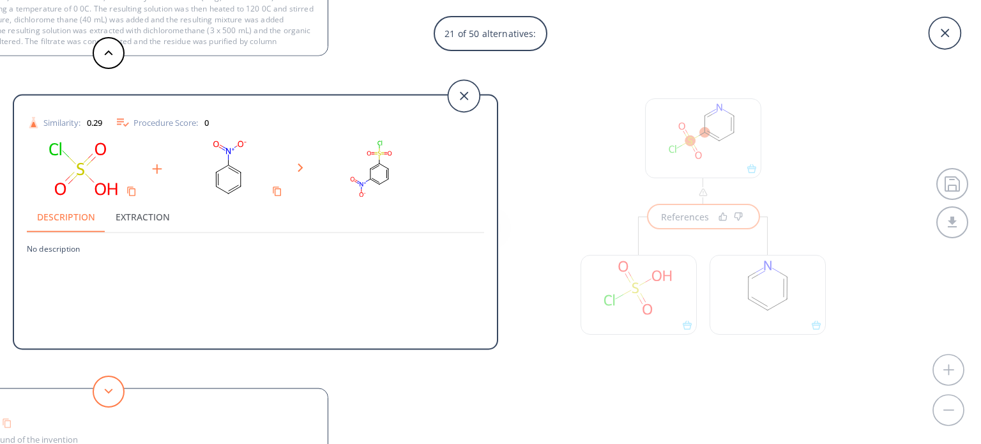
click at [109, 377] on button at bounding box center [109, 391] width 32 height 32
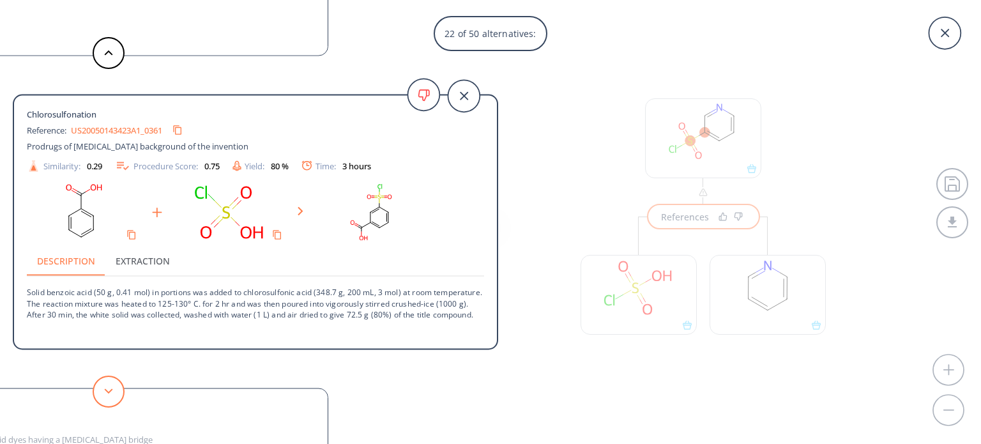
click at [109, 377] on button at bounding box center [109, 391] width 32 height 32
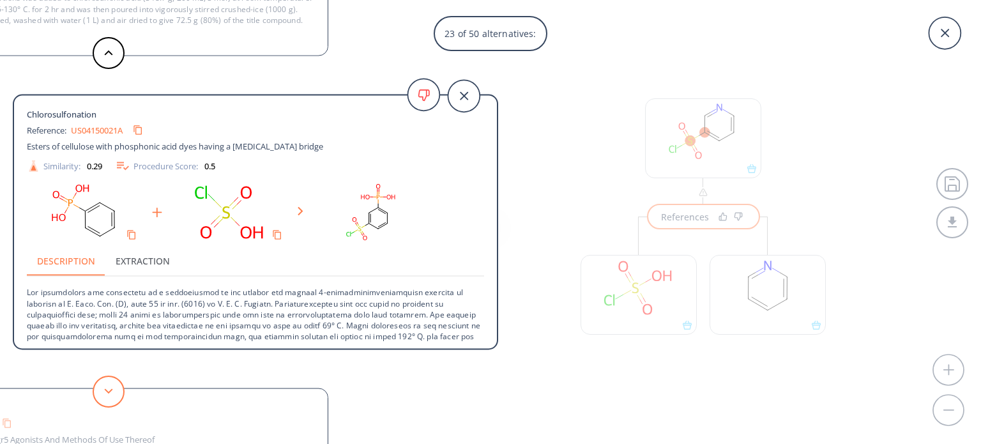
click at [109, 377] on button at bounding box center [109, 391] width 32 height 32
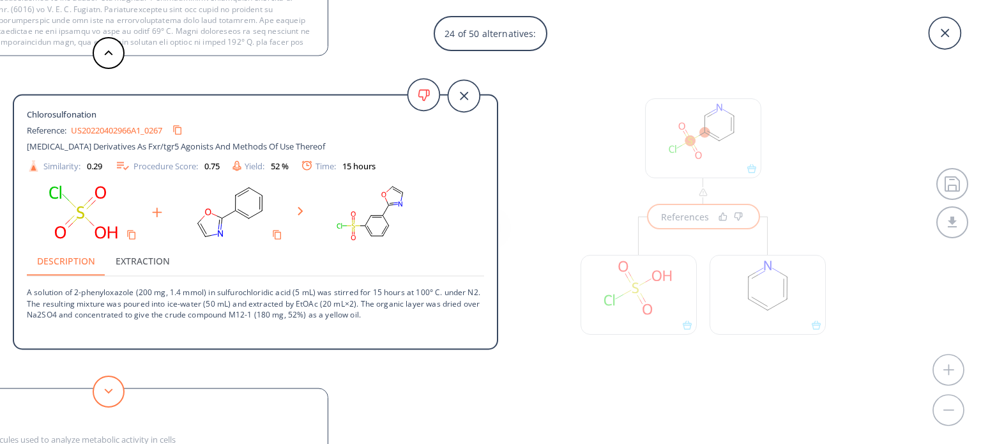
click at [109, 377] on button at bounding box center [109, 391] width 32 height 32
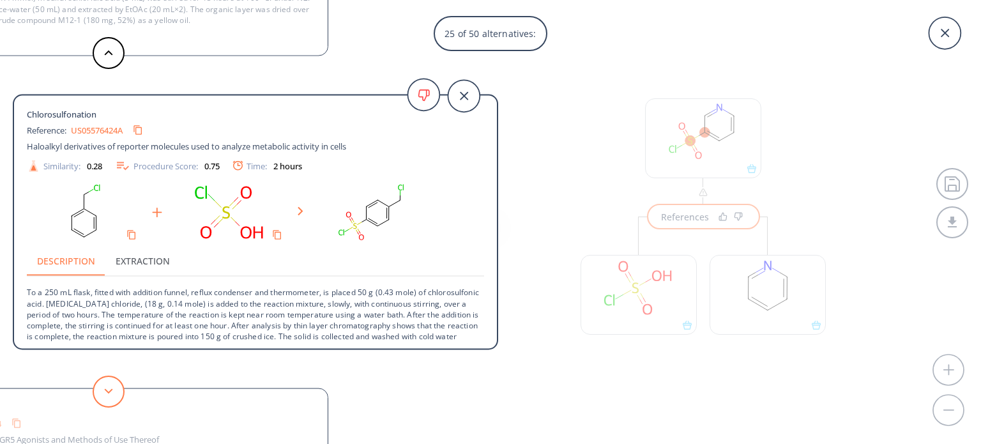
click at [109, 377] on button at bounding box center [109, 391] width 32 height 32
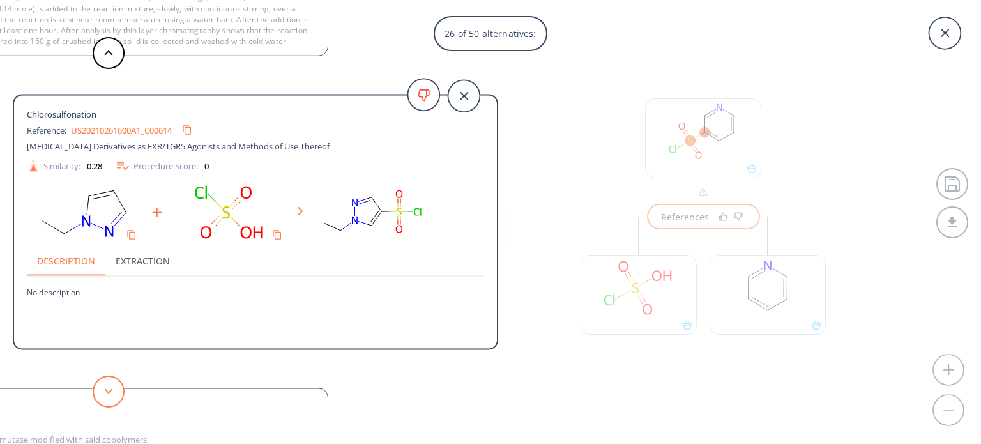
click at [109, 377] on button at bounding box center [109, 391] width 32 height 32
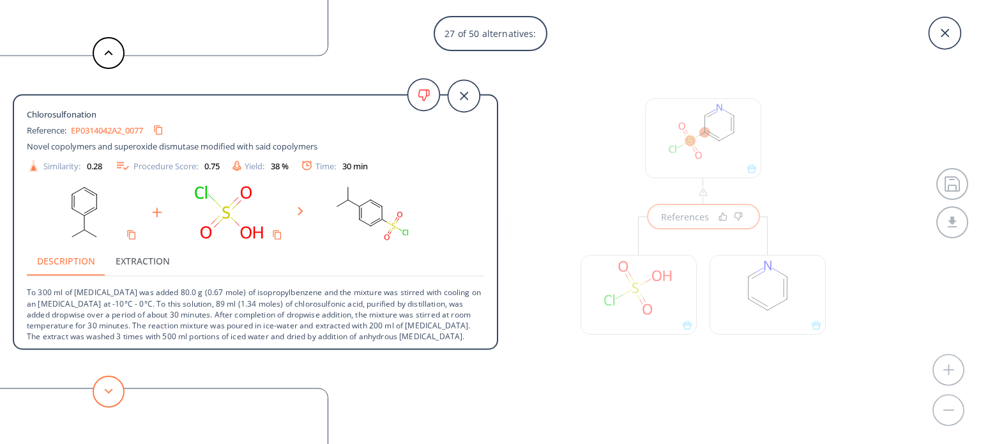
click at [109, 377] on button at bounding box center [109, 391] width 32 height 32
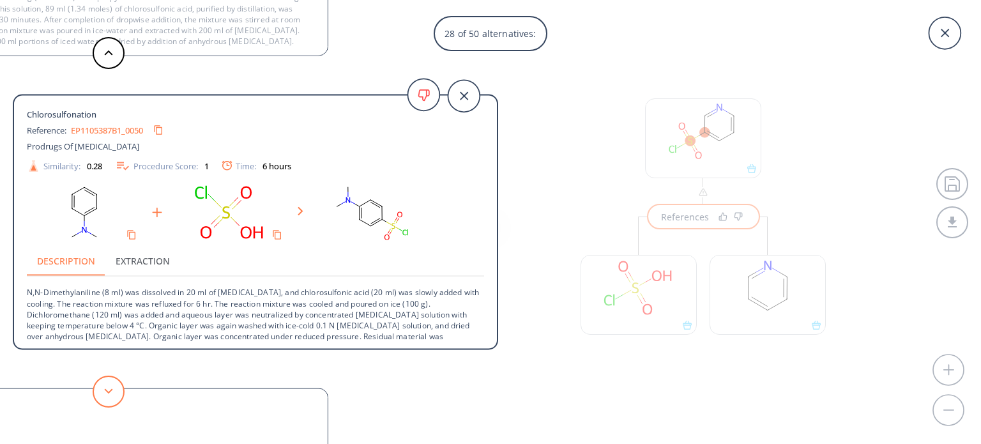
click at [109, 377] on button at bounding box center [109, 391] width 32 height 32
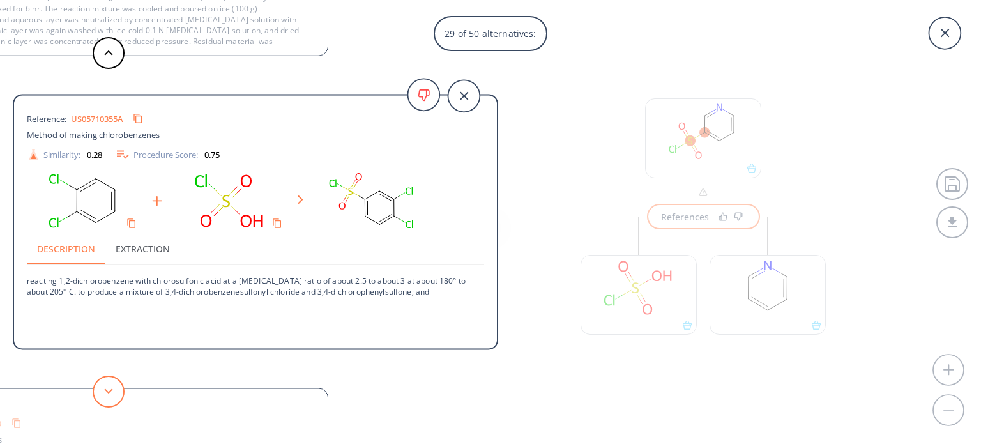
click at [110, 377] on button at bounding box center [109, 391] width 32 height 32
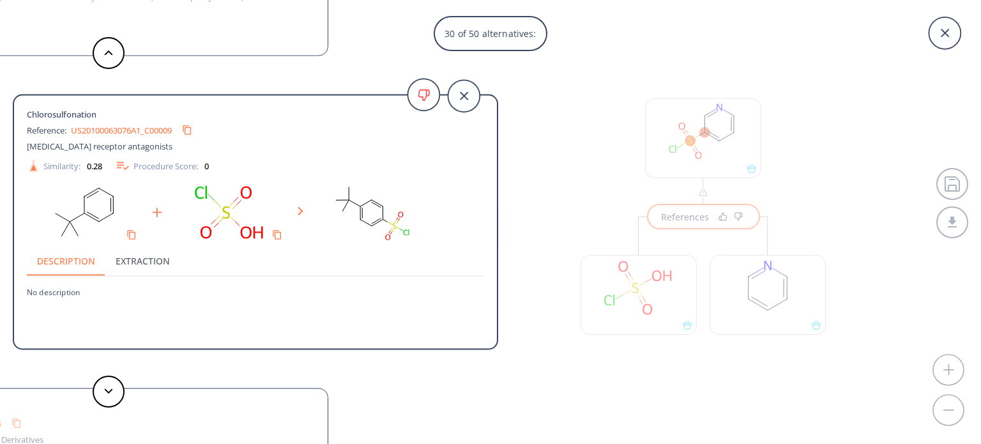
drag, startPoint x: 110, startPoint y: 377, endPoint x: 139, endPoint y: 376, distance: 28.7
click at [139, 376] on div "Chlorosulfonation Reference: US04316862A Process for the preparation of sulphon…" at bounding box center [249, 222] width 498 height 444
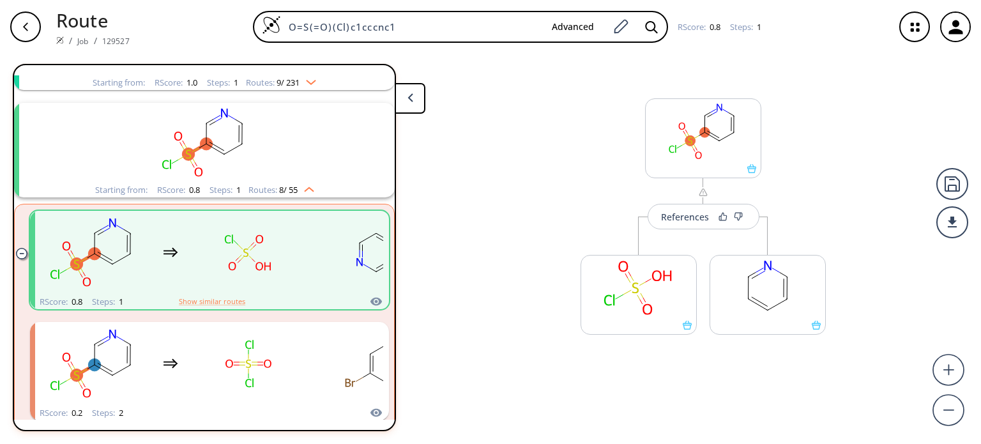
drag, startPoint x: 979, startPoint y: 118, endPoint x: 959, endPoint y: 117, distance: 19.8
click at [978, 118] on div "References More routes from here More routes from here" at bounding box center [490, 244] width 981 height 380
drag, startPoint x: 617, startPoint y: 23, endPoint x: 653, endPoint y: 4, distance: 39.7
click at [649, 6] on div "Route / Job / 129527 O=S(=O)(Cl)c1cccnc1 Advanced RScore : 0.8 Steps : 1" at bounding box center [490, 27] width 981 height 54
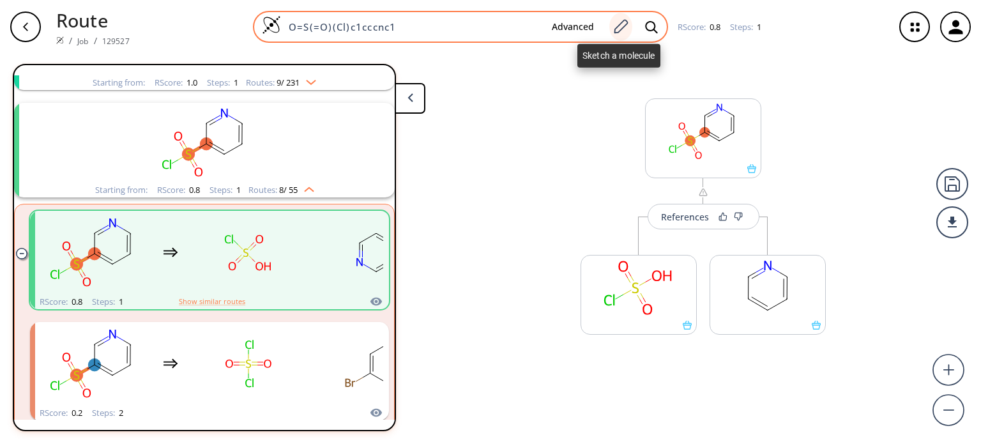
click at [625, 28] on icon at bounding box center [620, 27] width 17 height 17
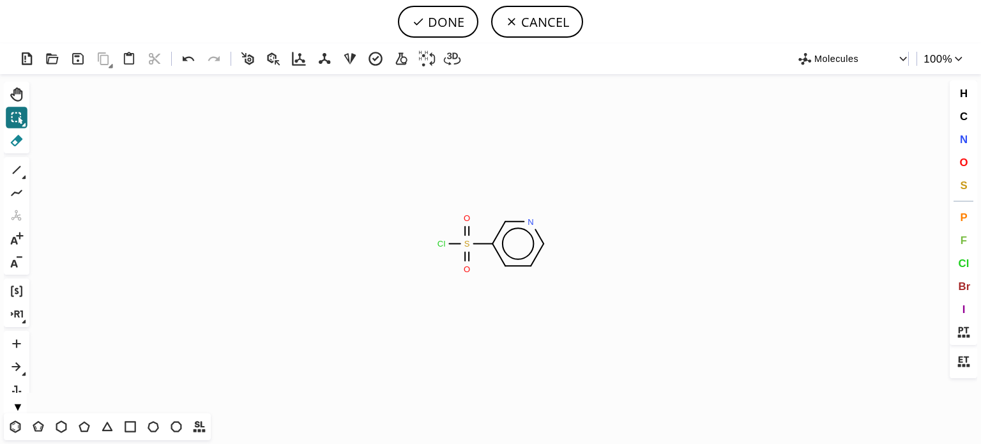
click at [17, 139] on icon at bounding box center [17, 140] width 12 height 11
click at [447, 248] on circle at bounding box center [441, 244] width 17 height 17
click at [967, 142] on span "N" at bounding box center [963, 139] width 8 height 12
click at [473, 246] on tspan "N" at bounding box center [473, 247] width 6 height 10
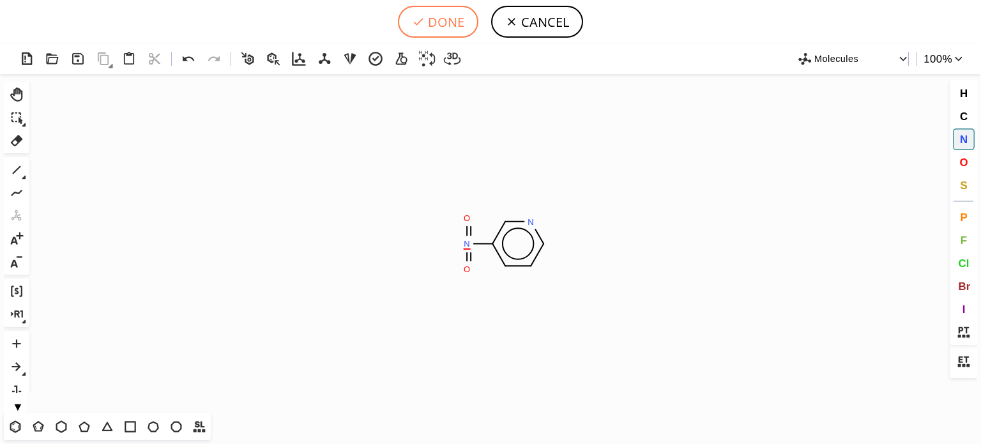
click at [440, 15] on button "DONE" at bounding box center [438, 22] width 80 height 32
type input "O=N(c1cnccc1)=O"
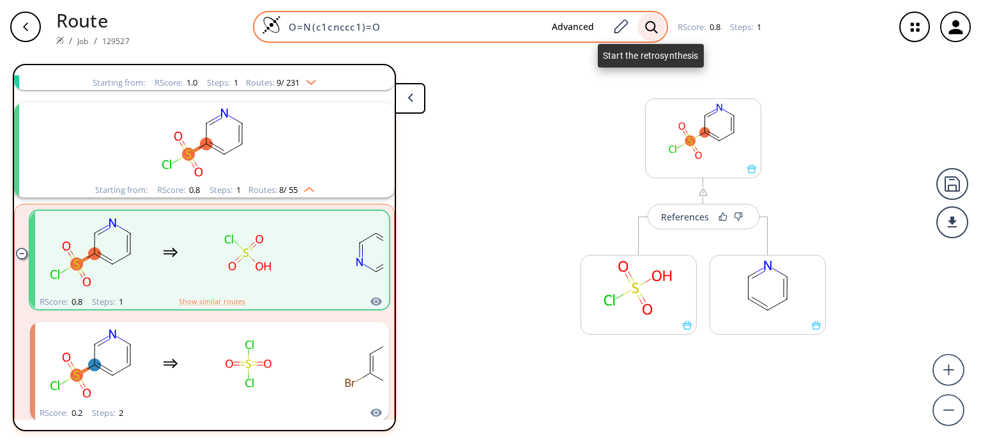
click at [647, 25] on icon at bounding box center [651, 26] width 13 height 13
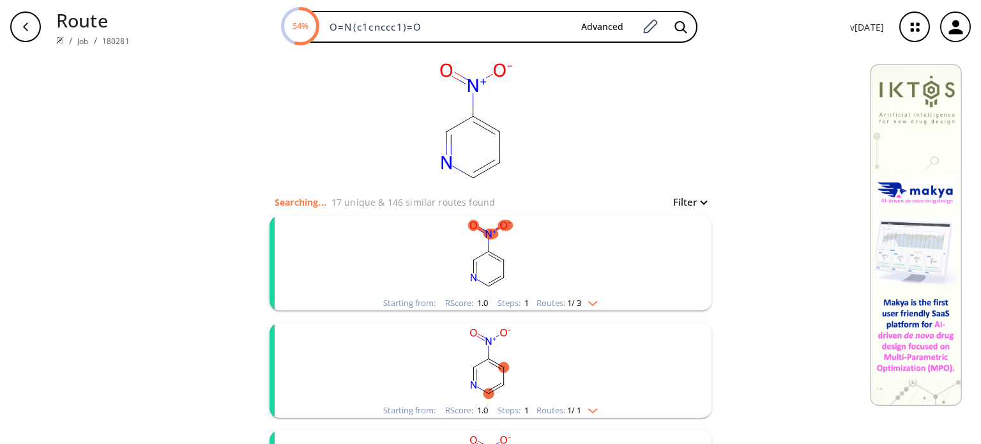
click at [598, 298] on div "Starting from: RScore : 1.0 Steps : 1 Routes: 1 / 3" at bounding box center [491, 303] width 234 height 15
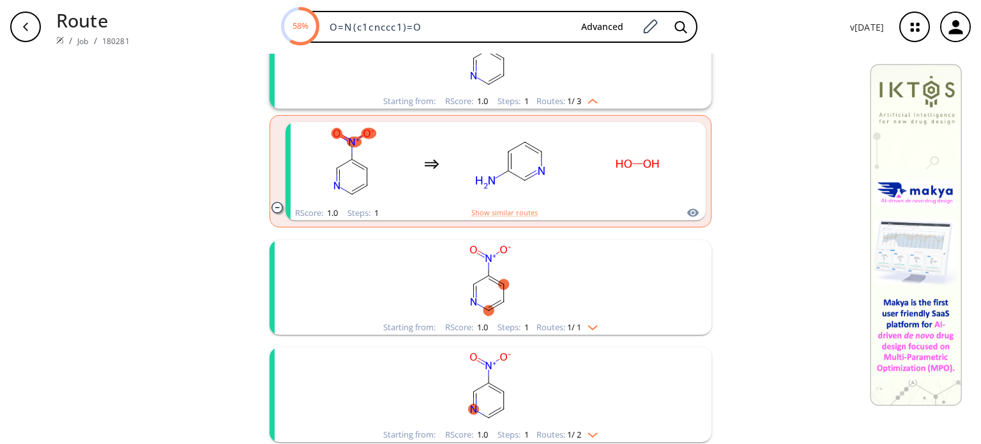
scroll to position [255, 0]
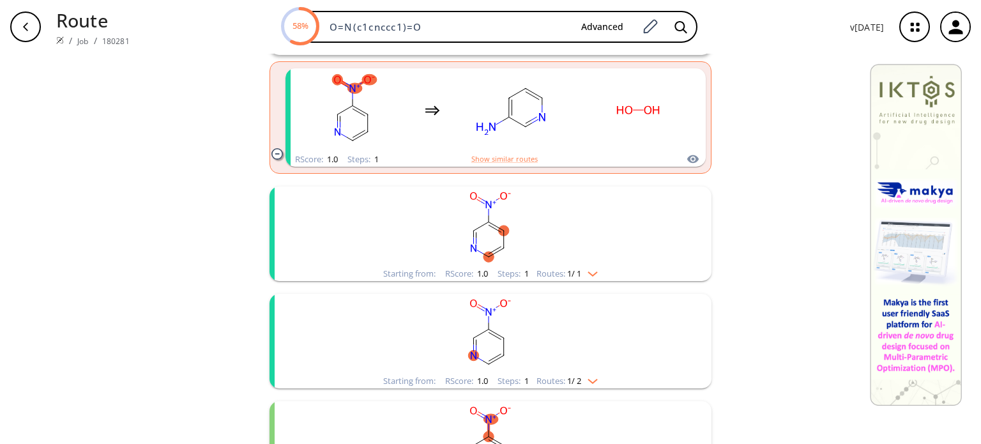
click at [594, 282] on li "Starting from: RScore : 1.0 Steps : 1 Routes: 1 / 1" at bounding box center [490, 233] width 442 height 107
click at [594, 275] on img "clusters" at bounding box center [589, 271] width 17 height 10
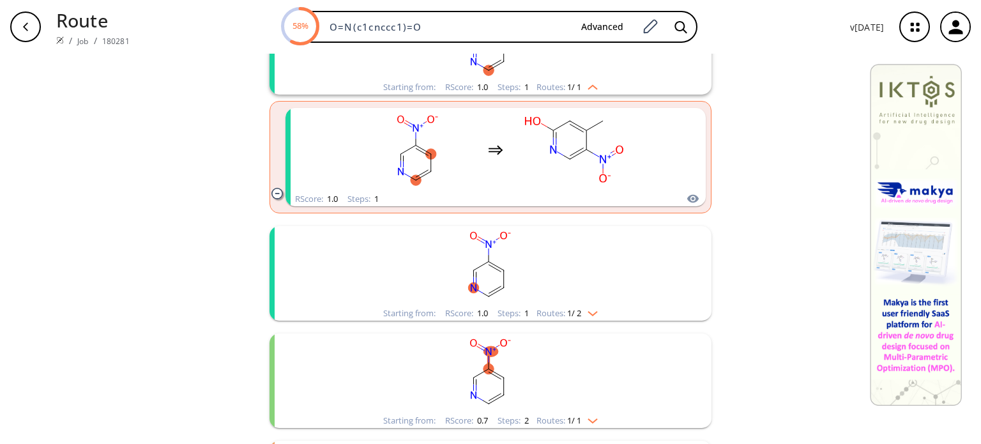
scroll to position [447, 0]
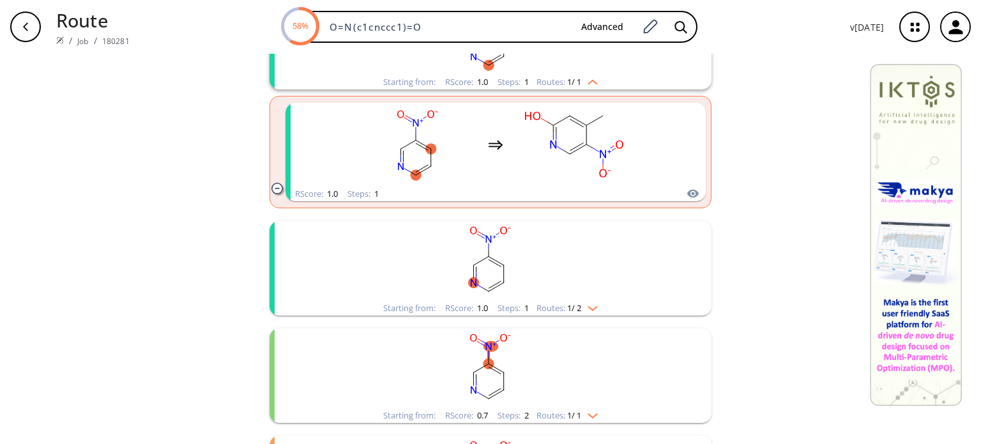
click at [589, 302] on img "clusters" at bounding box center [589, 306] width 17 height 10
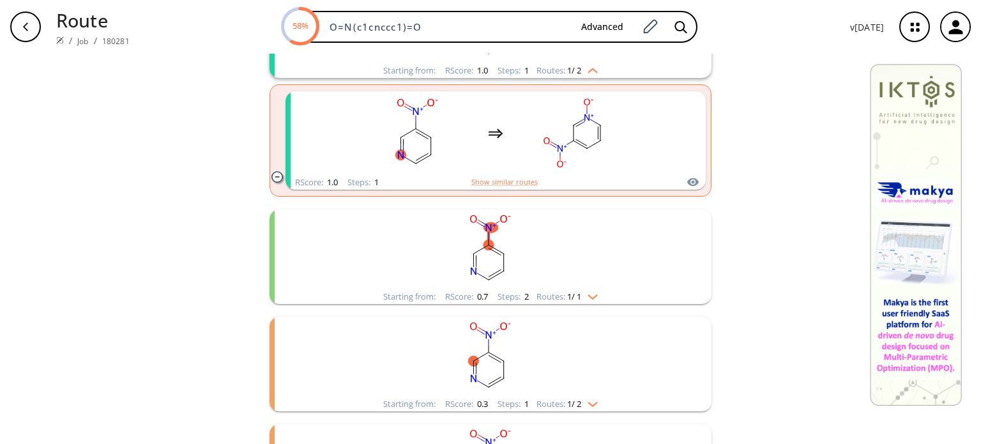
scroll to position [702, 0]
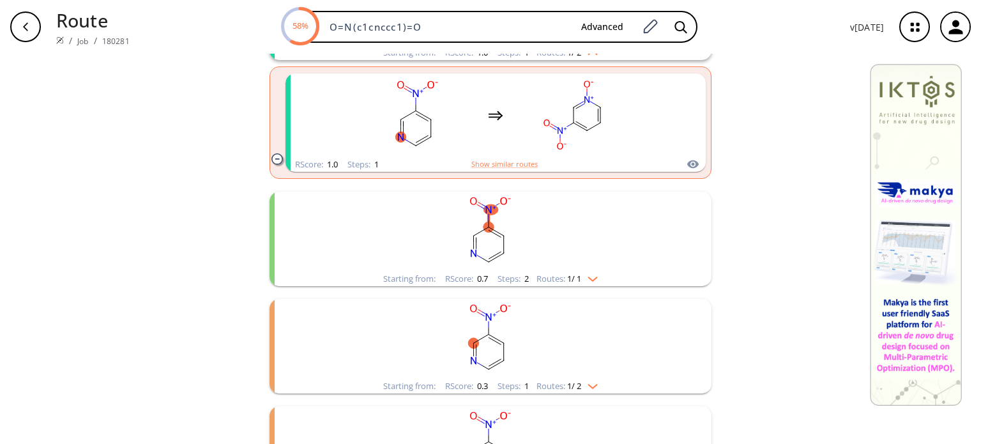
click at [591, 278] on img "clusters" at bounding box center [589, 276] width 17 height 10
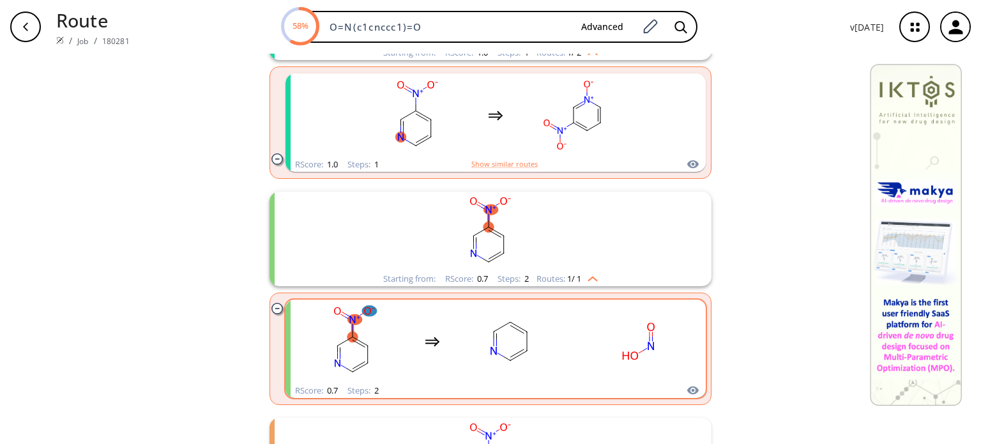
click at [563, 313] on div "clusters" at bounding box center [496, 341] width 398 height 84
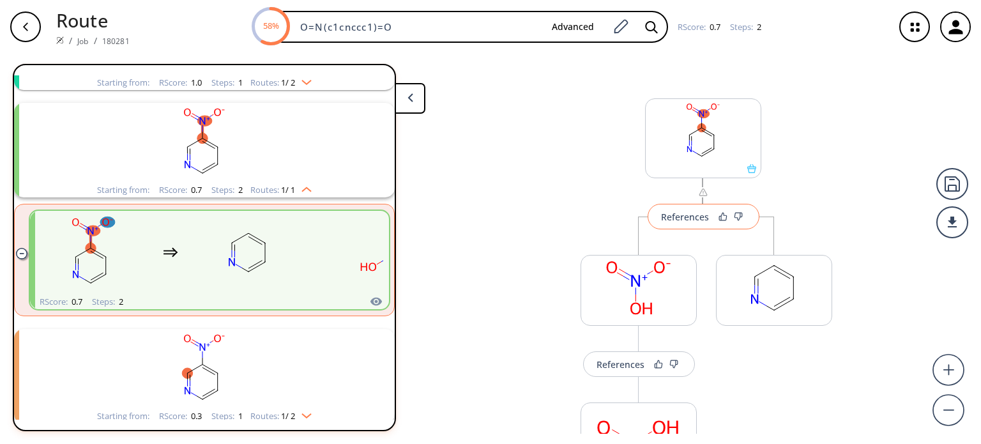
click at [669, 213] on div "References" at bounding box center [685, 217] width 48 height 8
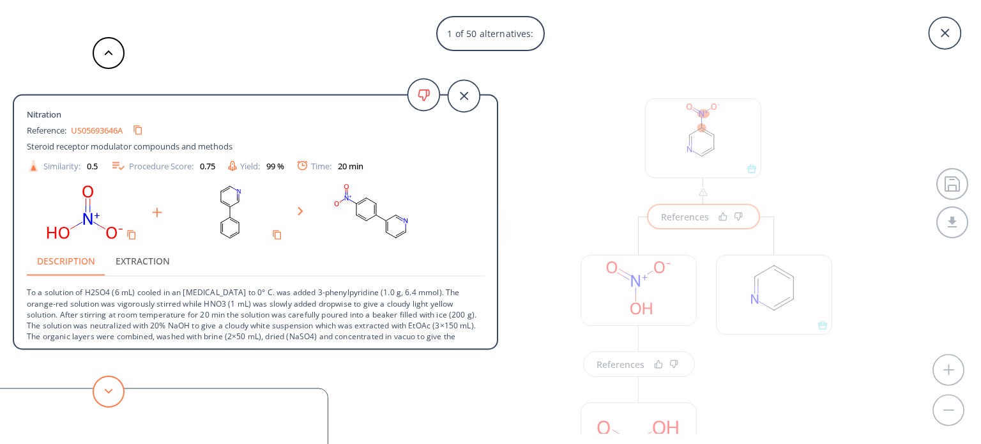
click at [101, 392] on button at bounding box center [109, 391] width 32 height 32
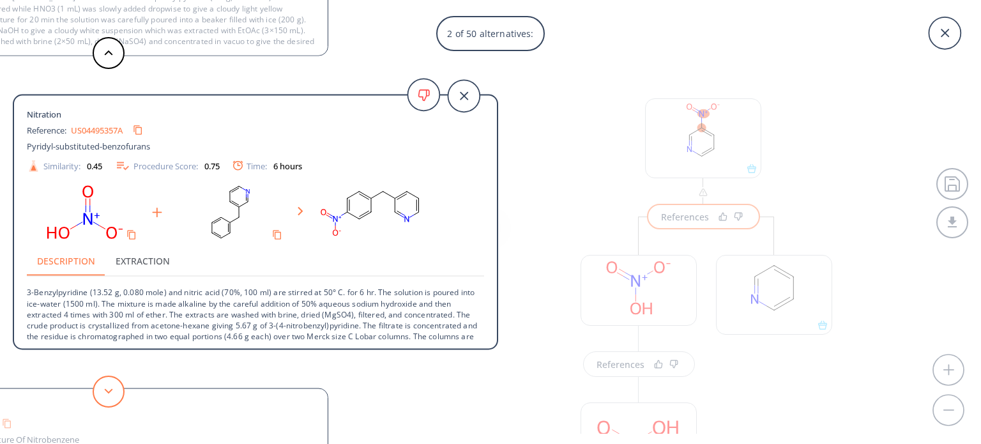
click at [101, 392] on button at bounding box center [109, 391] width 32 height 32
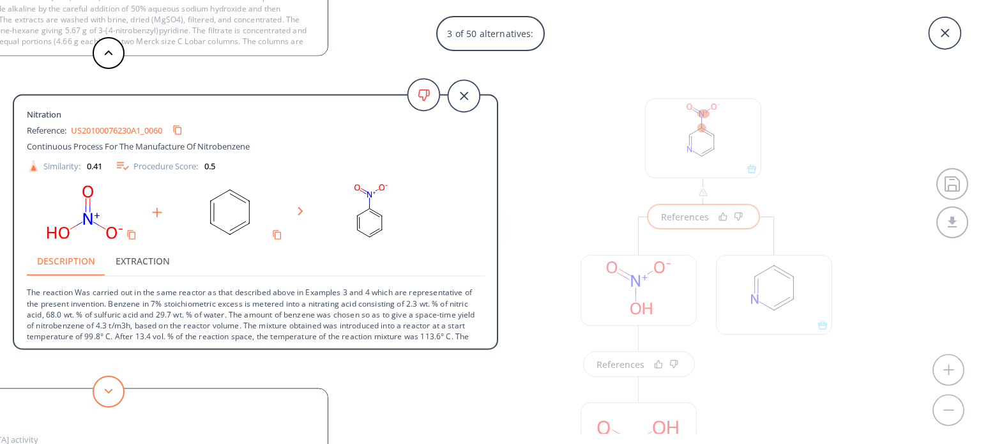
click at [101, 392] on button at bounding box center [109, 391] width 32 height 32
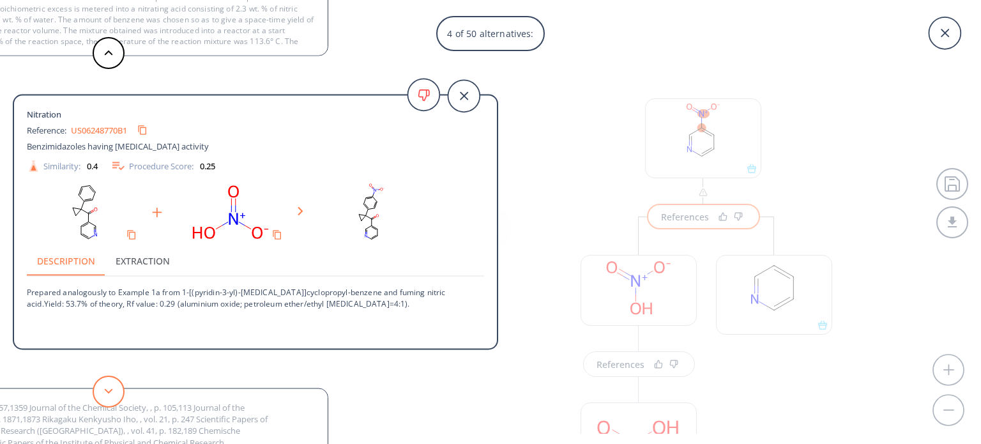
click at [101, 392] on button at bounding box center [109, 391] width 32 height 32
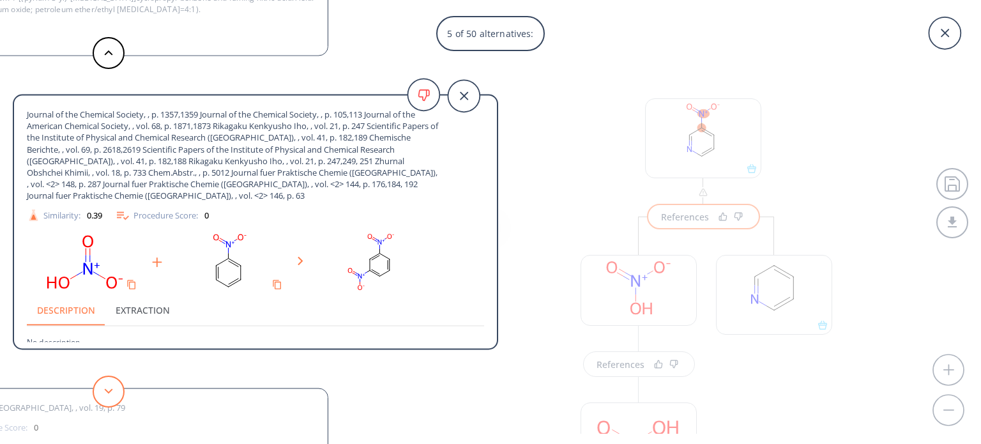
click at [101, 392] on button at bounding box center [109, 391] width 32 height 32
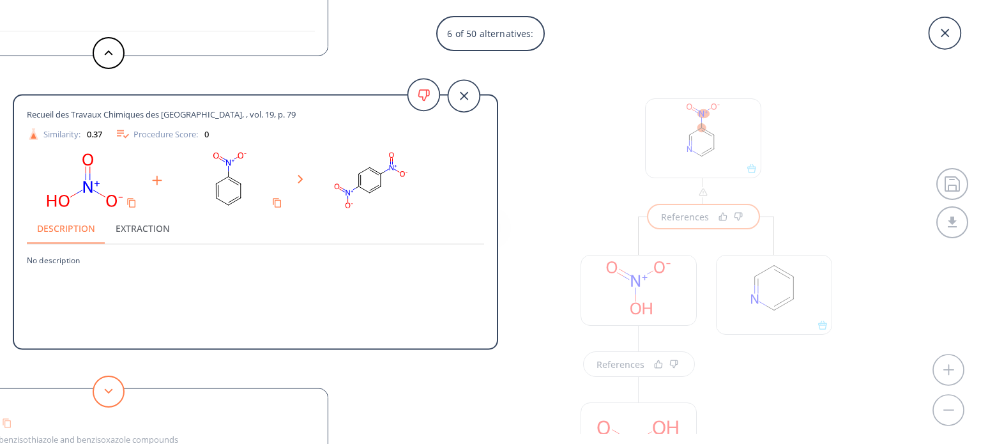
click at [101, 392] on button at bounding box center [109, 391] width 32 height 32
